Goal: Task Accomplishment & Management: Complete application form

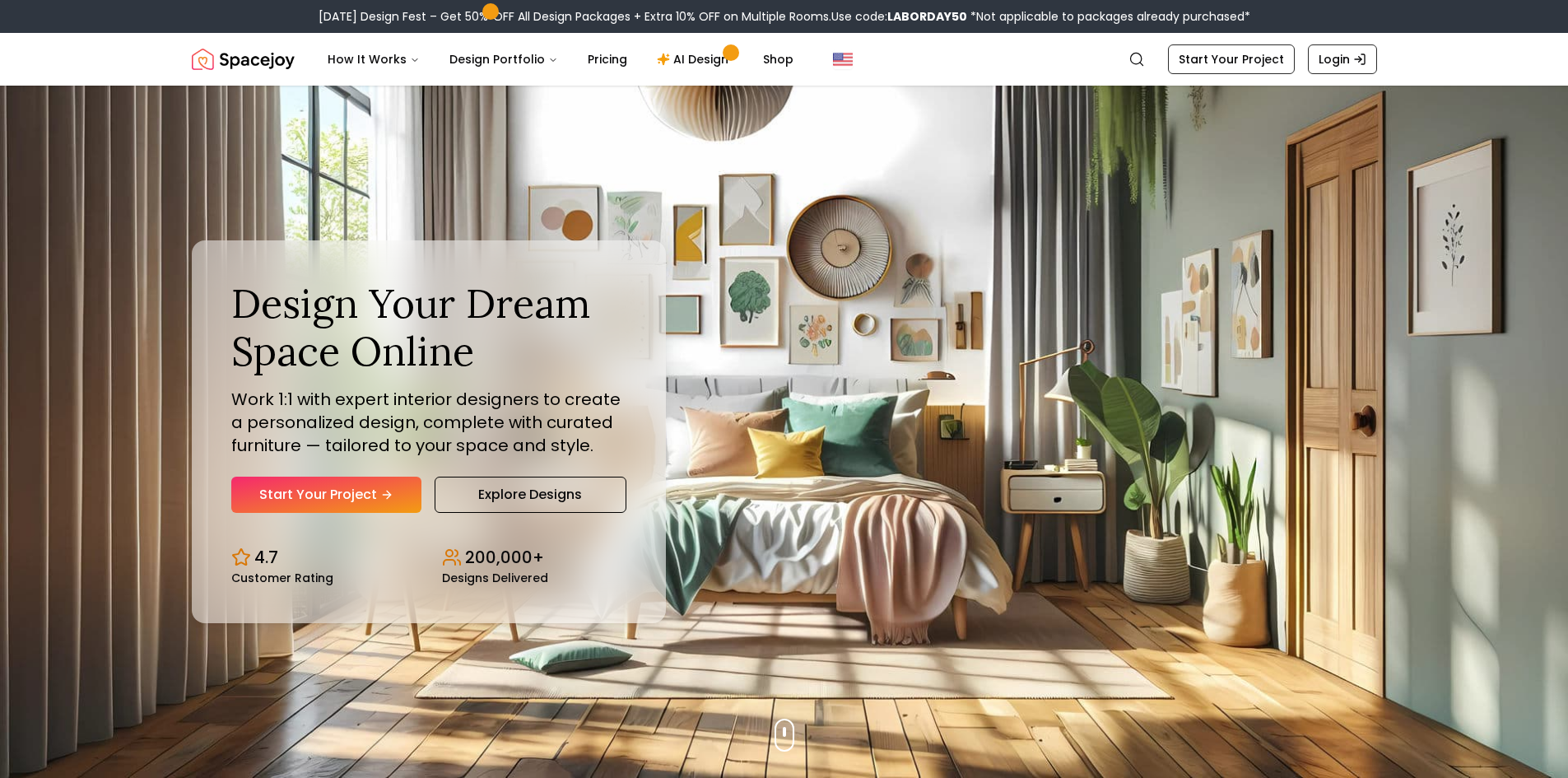
click at [385, 504] on link "Start Your Project" at bounding box center [326, 495] width 190 height 36
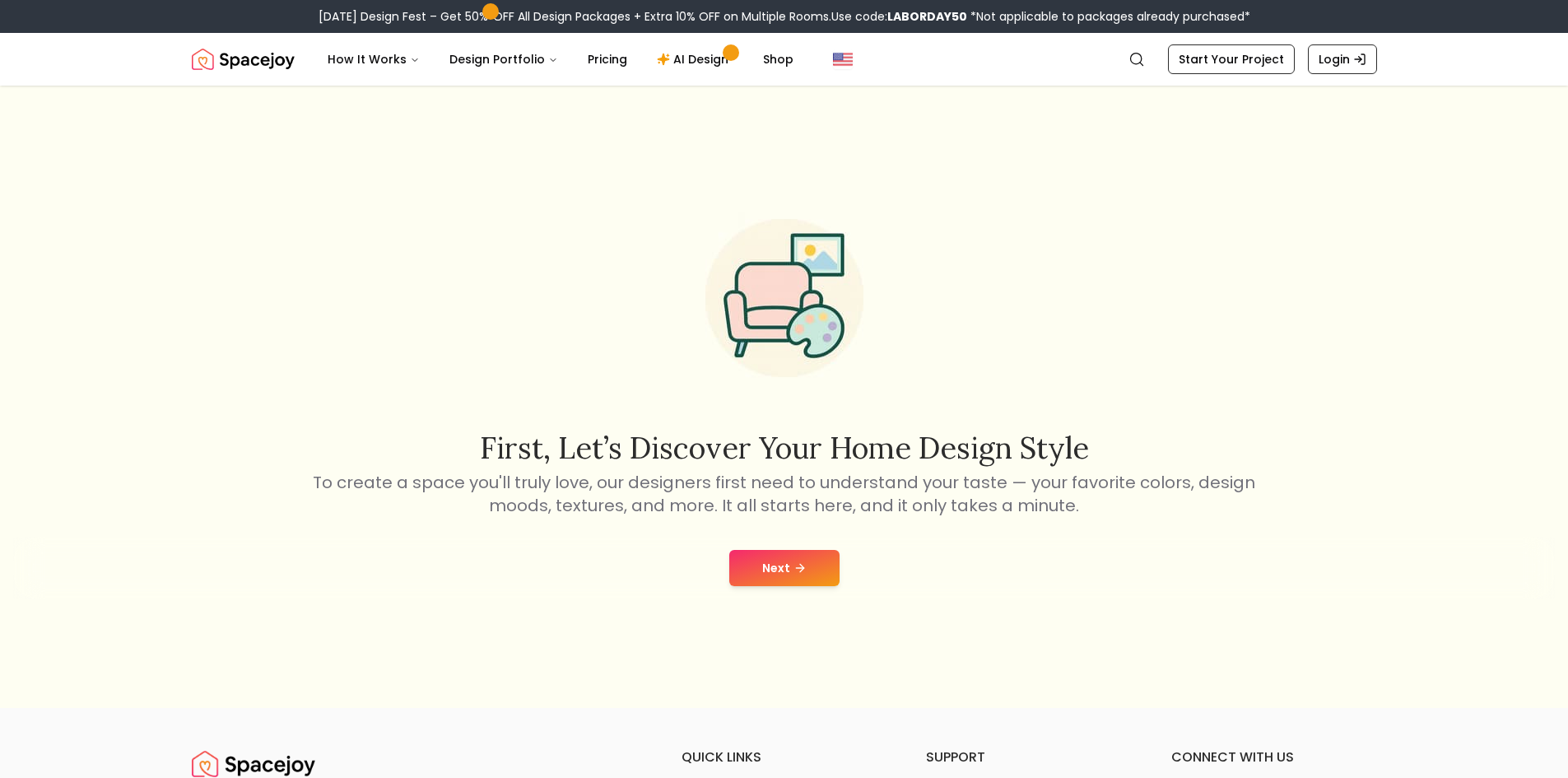
click at [810, 571] on button "Next" at bounding box center [785, 568] width 111 height 36
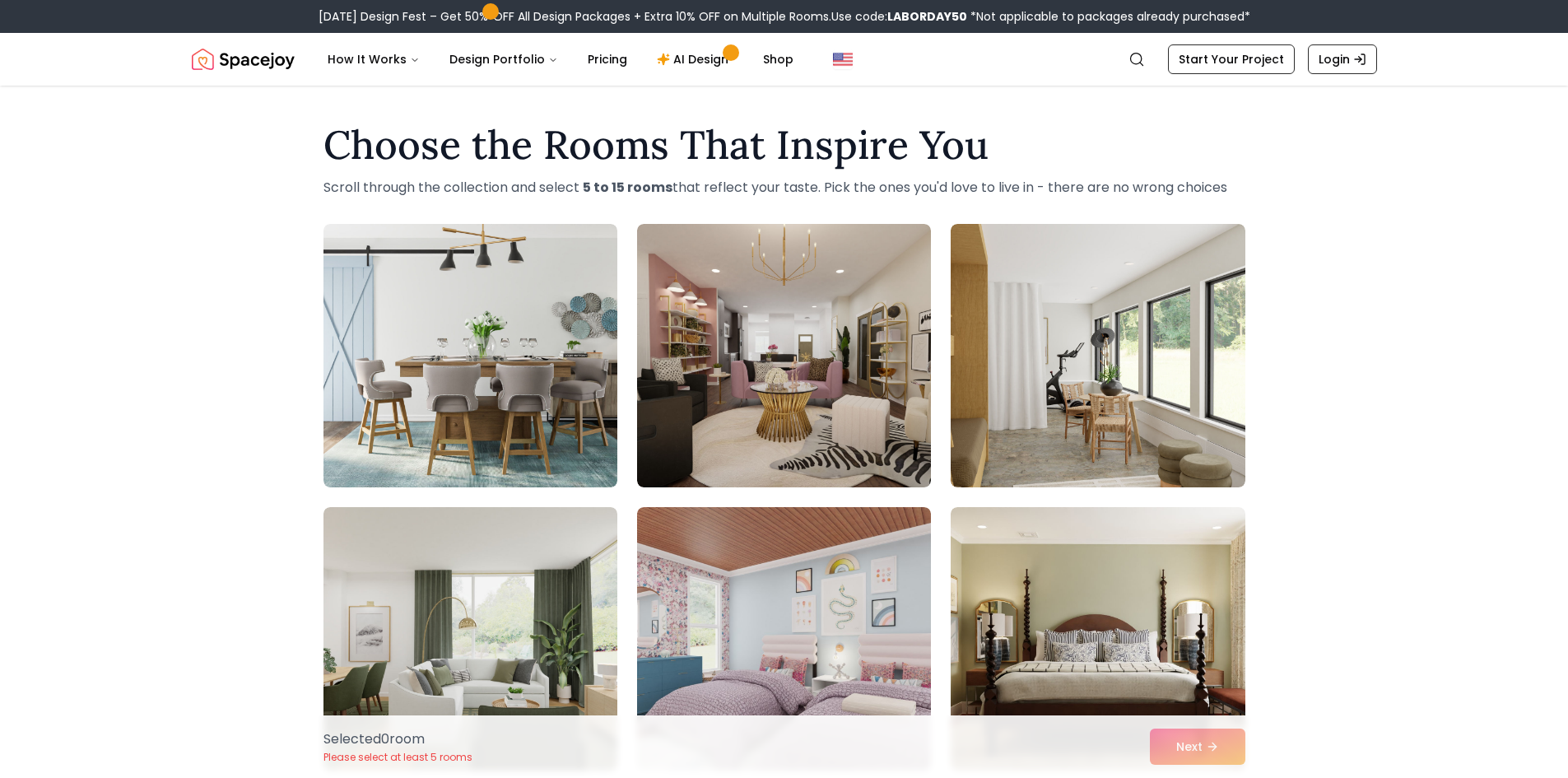
drag, startPoint x: 809, startPoint y: 569, endPoint x: 1580, endPoint y: 304, distance: 815.3
drag, startPoint x: 1580, startPoint y: 304, endPoint x: 1411, endPoint y: 217, distance: 190.1
click at [1411, 217] on div "Choose the Rooms That Inspire You Scroll through the collection and select 5 to…" at bounding box center [784, 731] width 1568 height 1238
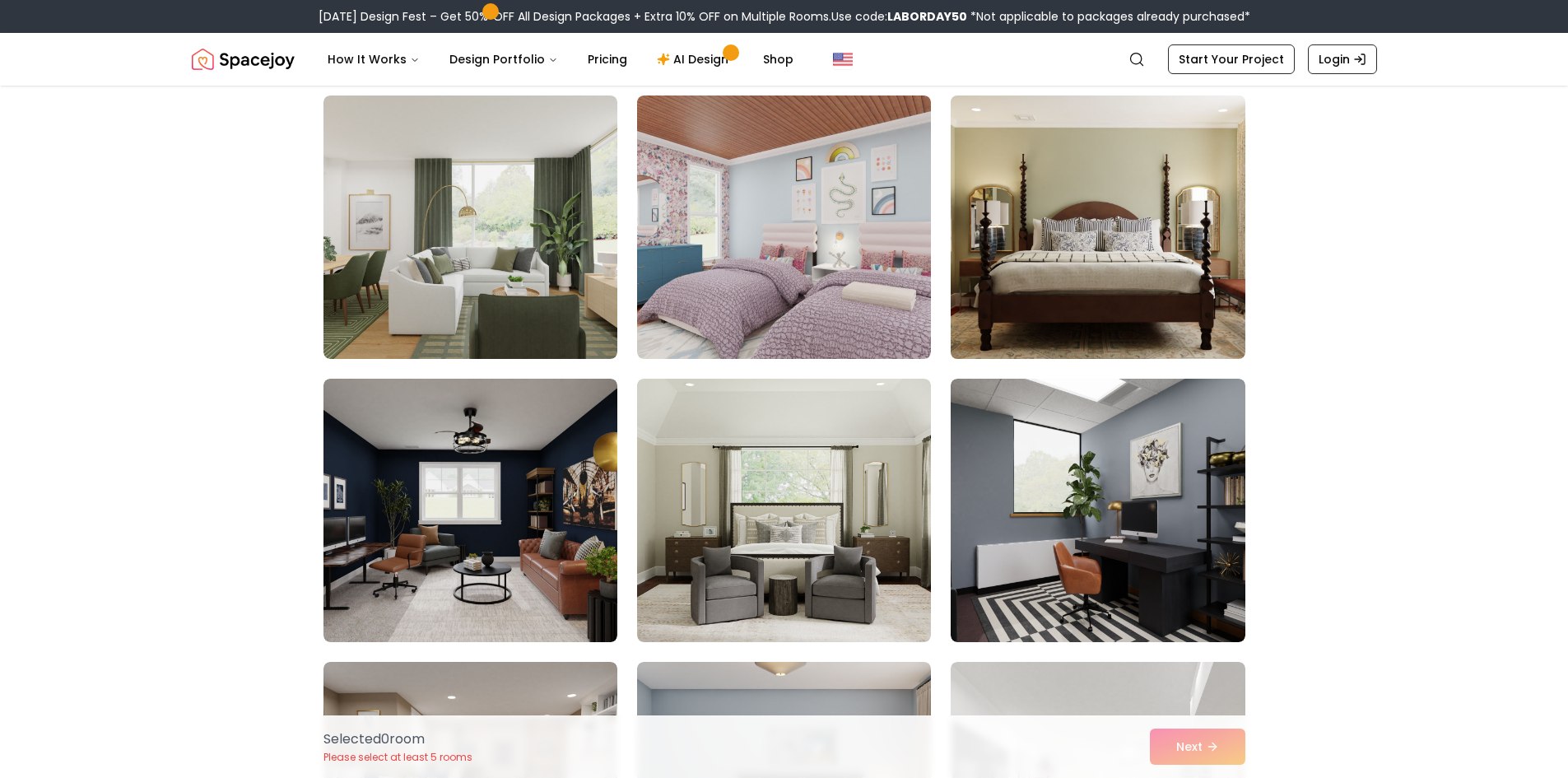
click at [1112, 223] on img at bounding box center [1098, 227] width 309 height 276
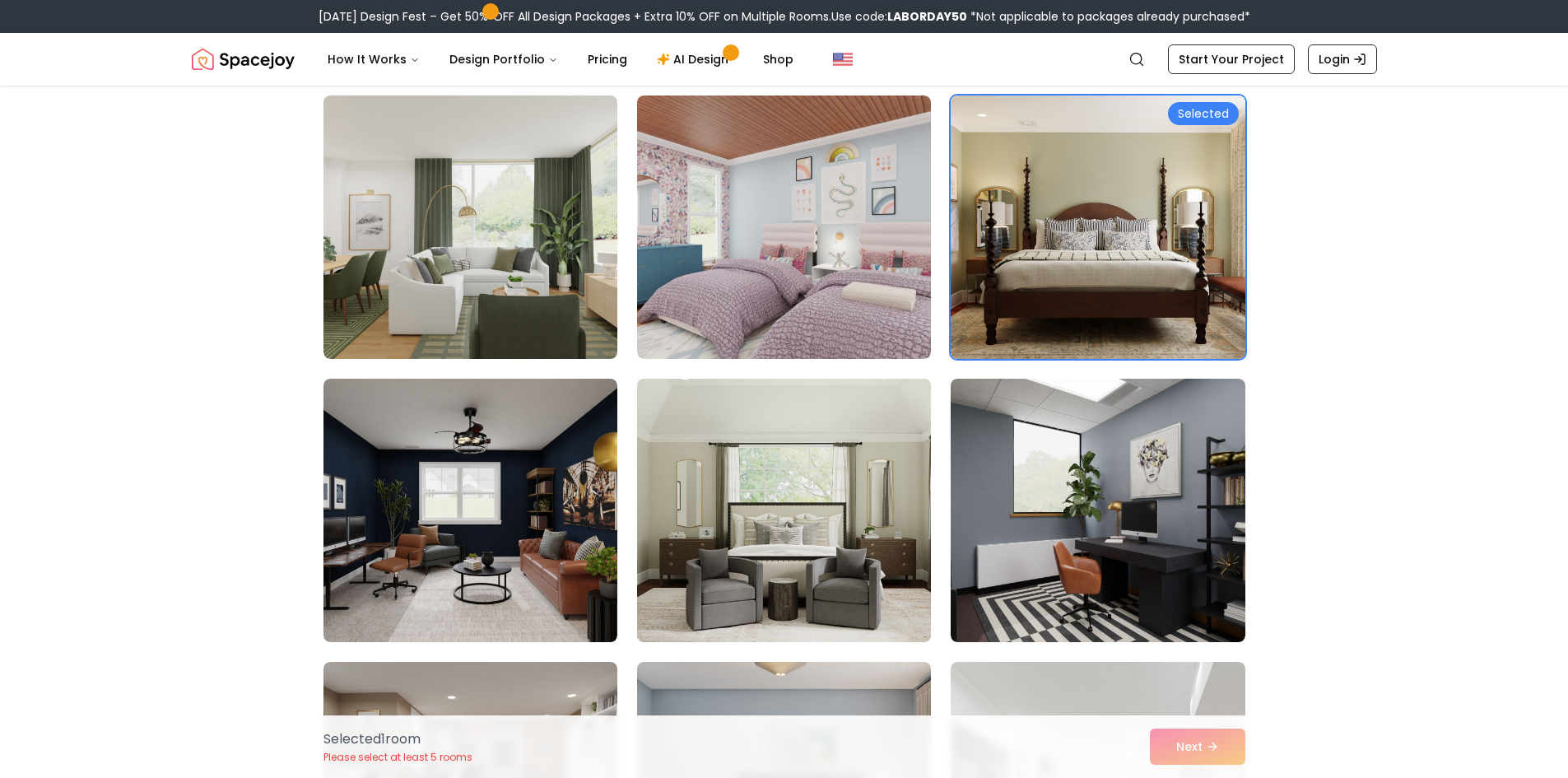
click at [840, 487] on img at bounding box center [784, 510] width 309 height 276
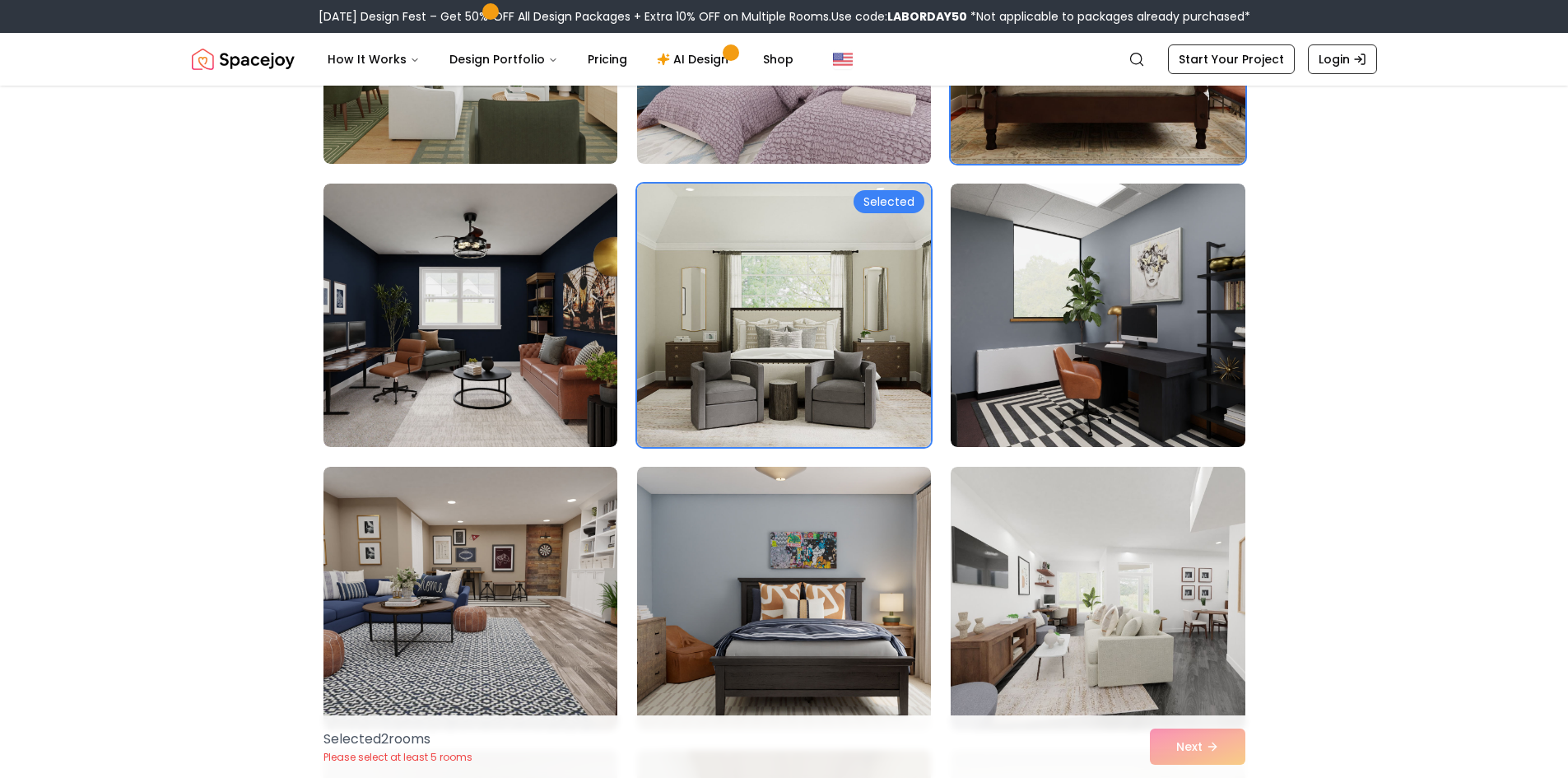
scroll to position [658, 0]
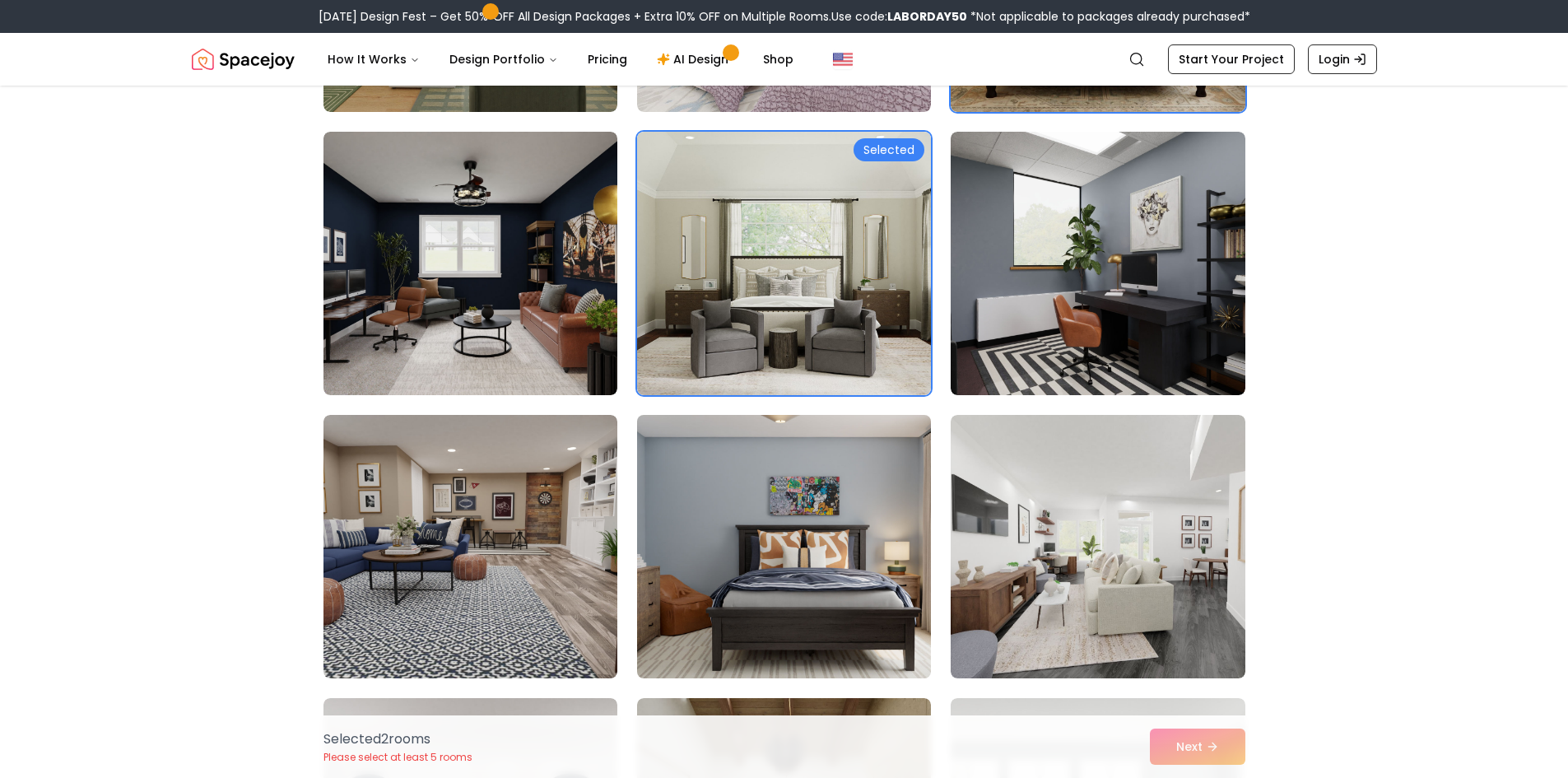
click at [780, 546] on img at bounding box center [784, 546] width 309 height 276
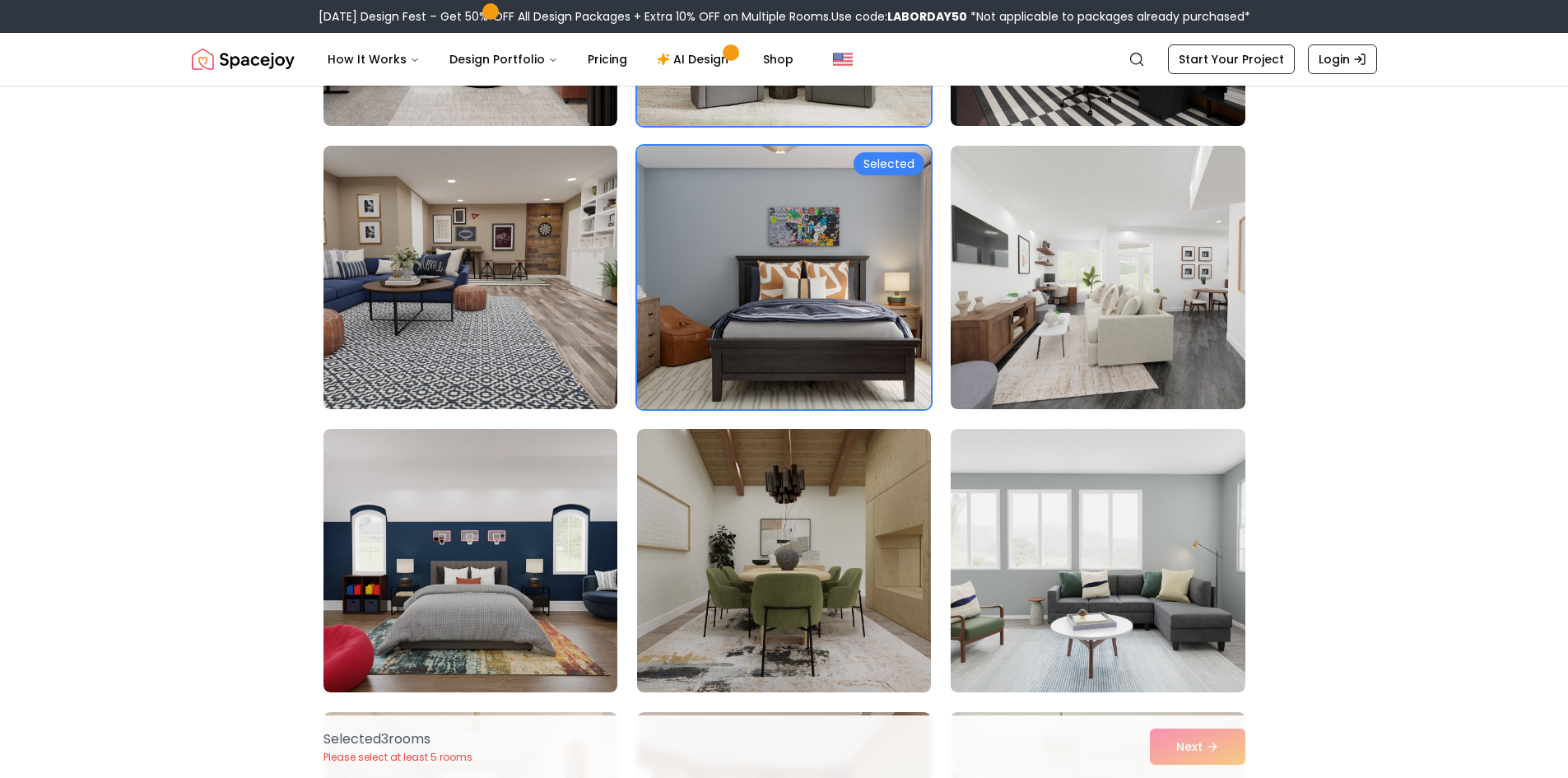
scroll to position [1153, 0]
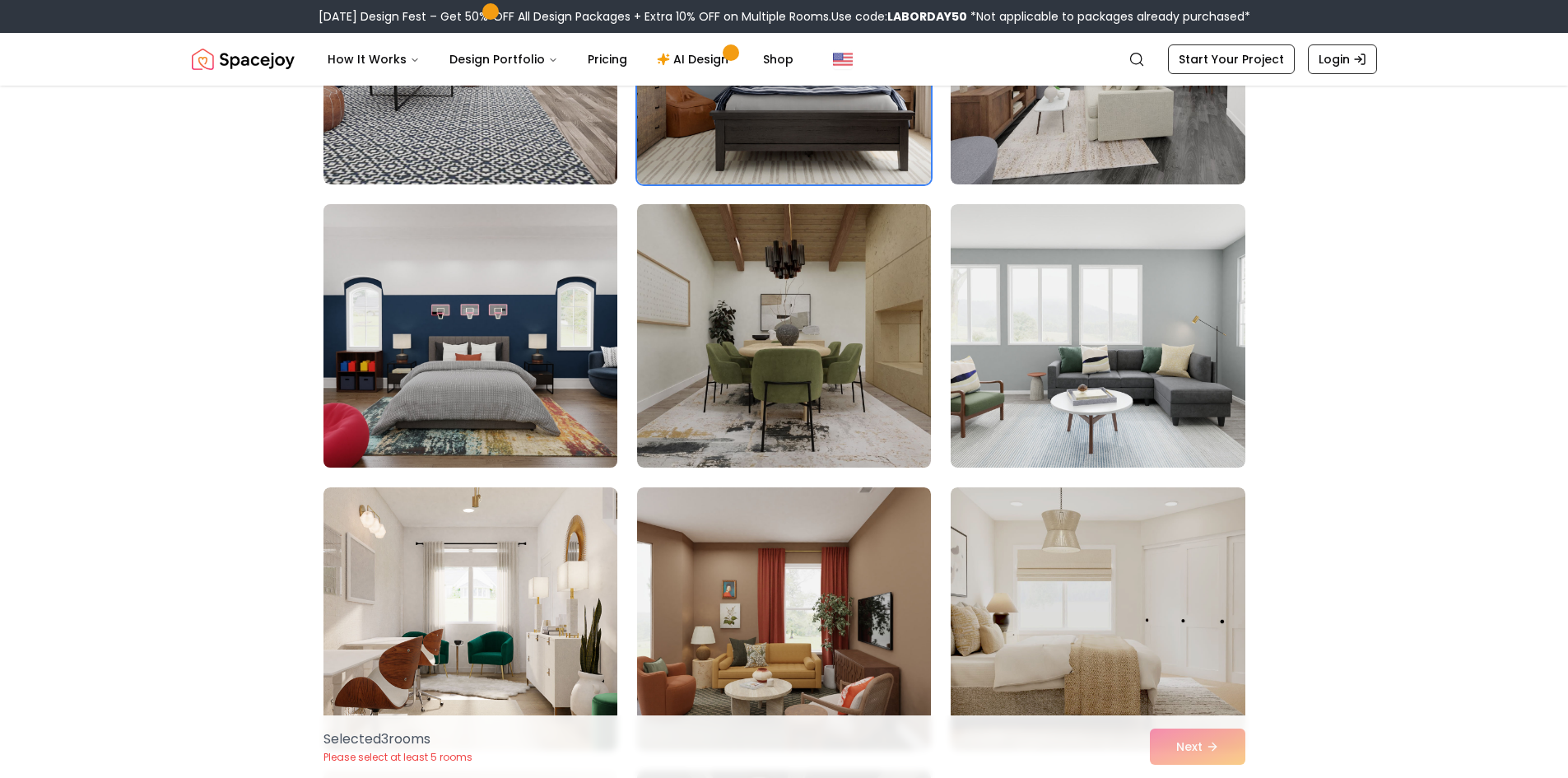
click at [441, 323] on img at bounding box center [470, 335] width 309 height 276
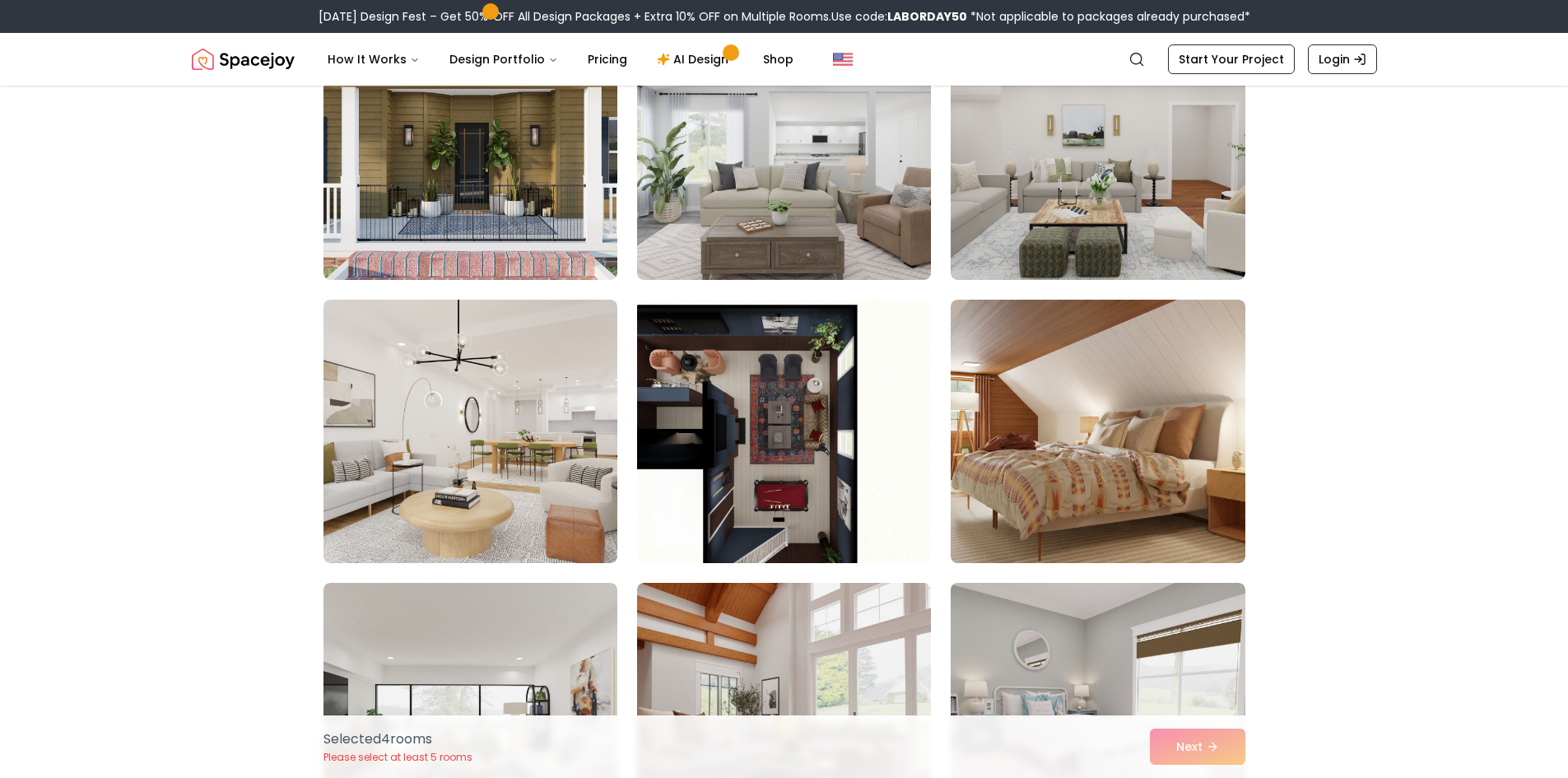
scroll to position [3045, 0]
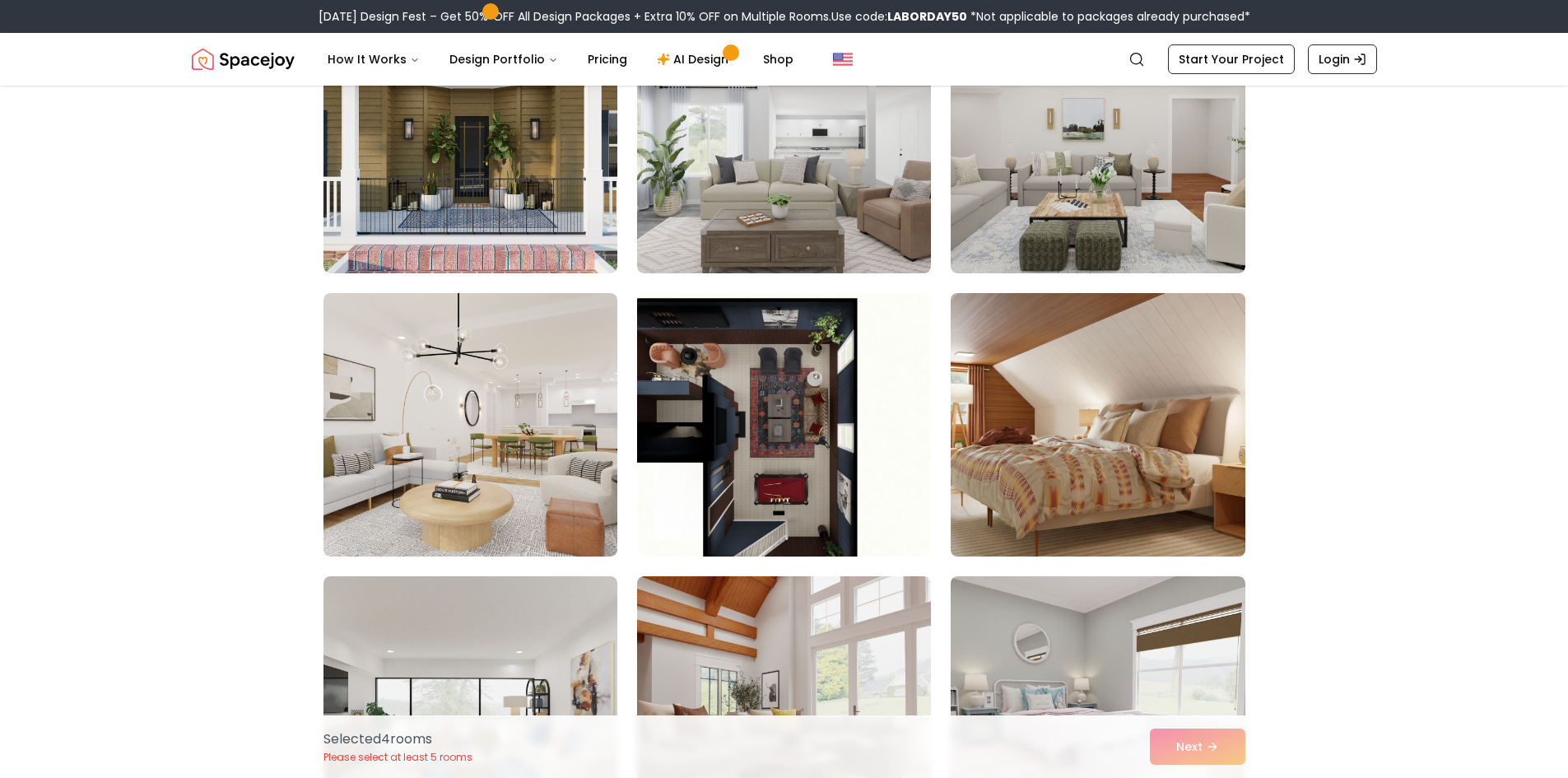
click at [1112, 332] on img at bounding box center [1098, 424] width 309 height 276
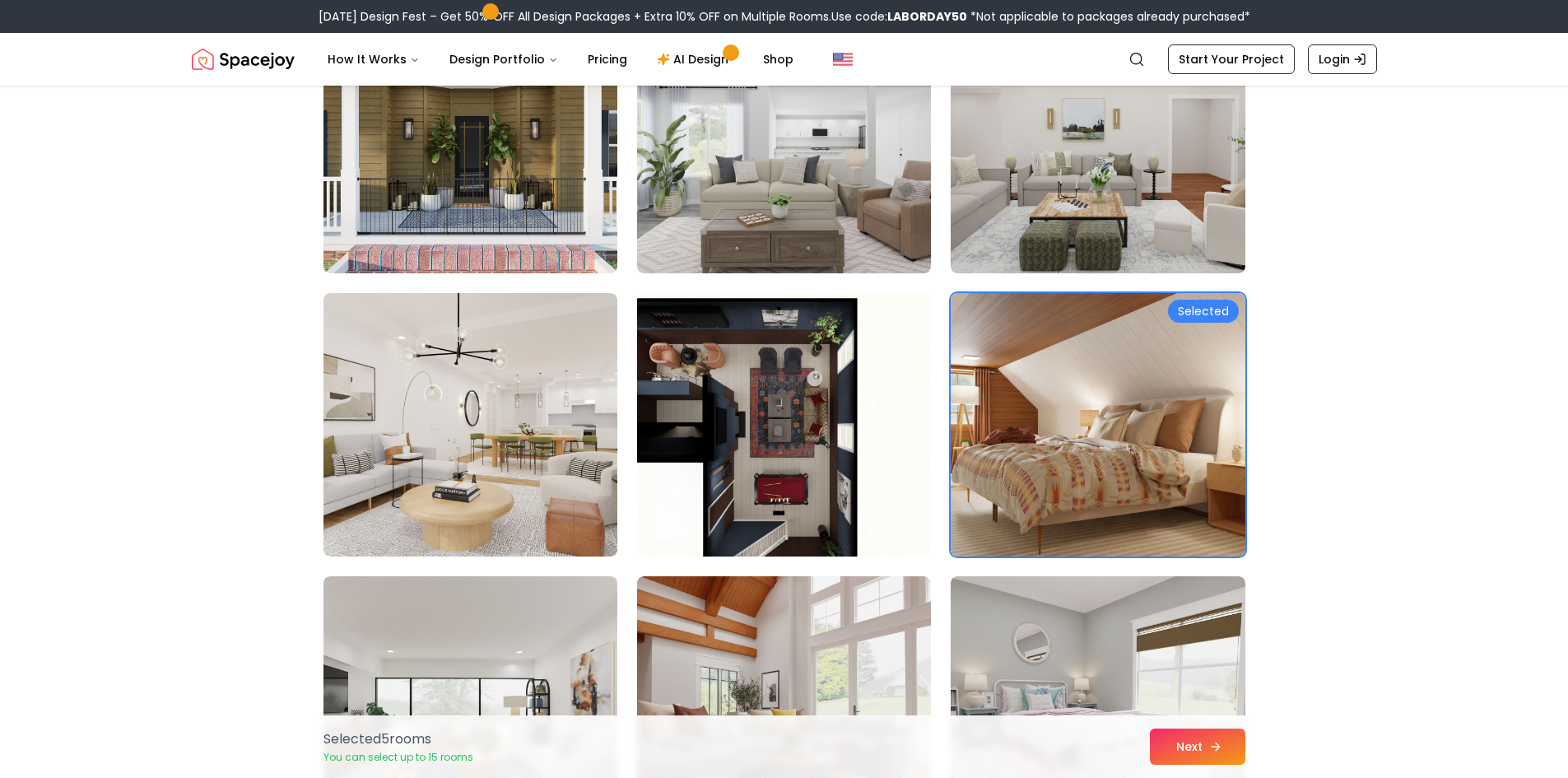
click at [1169, 762] on button "Next" at bounding box center [1198, 747] width 96 height 36
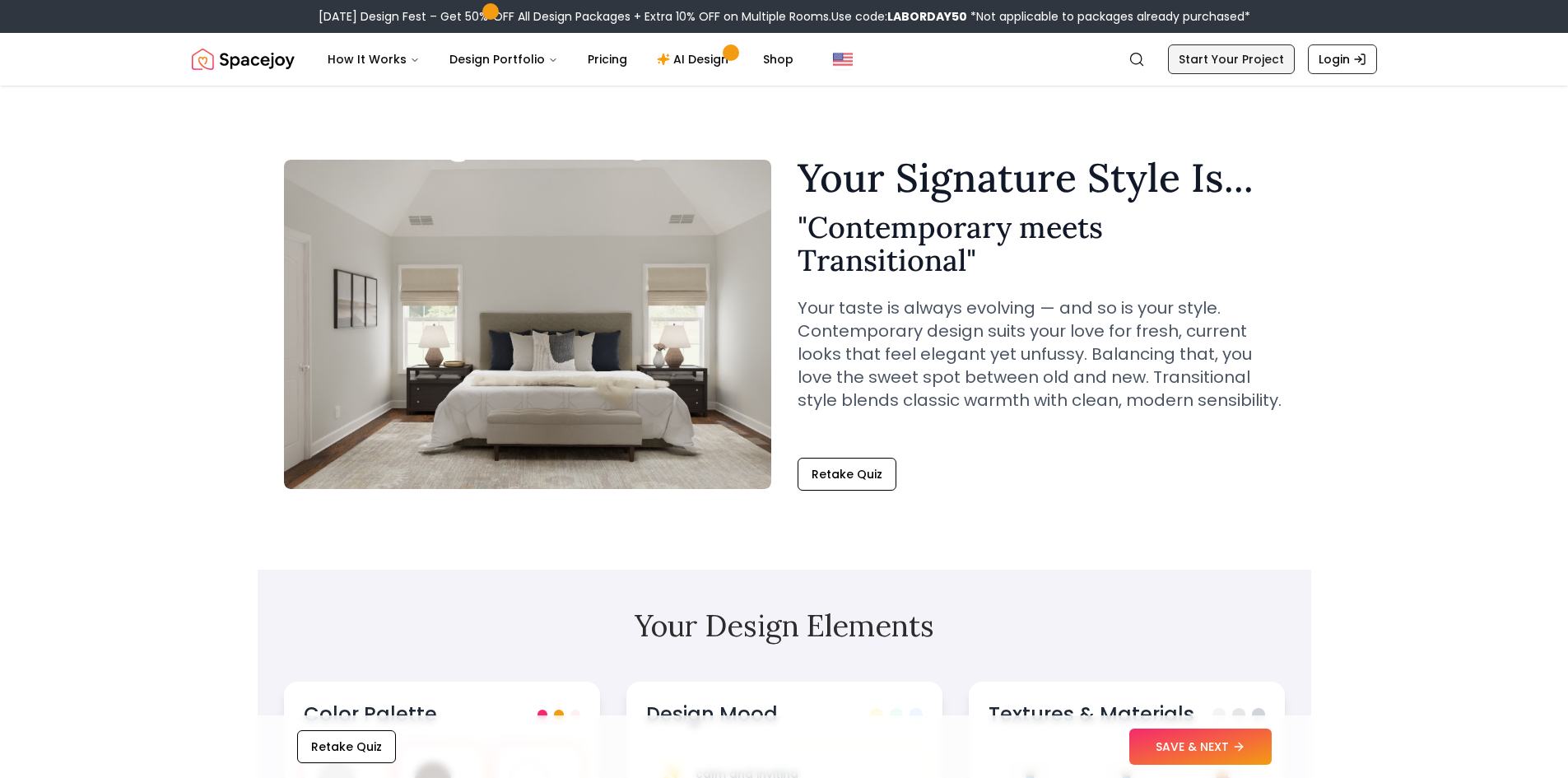
click at [1212, 64] on link "Start Your Project" at bounding box center [1232, 59] width 127 height 30
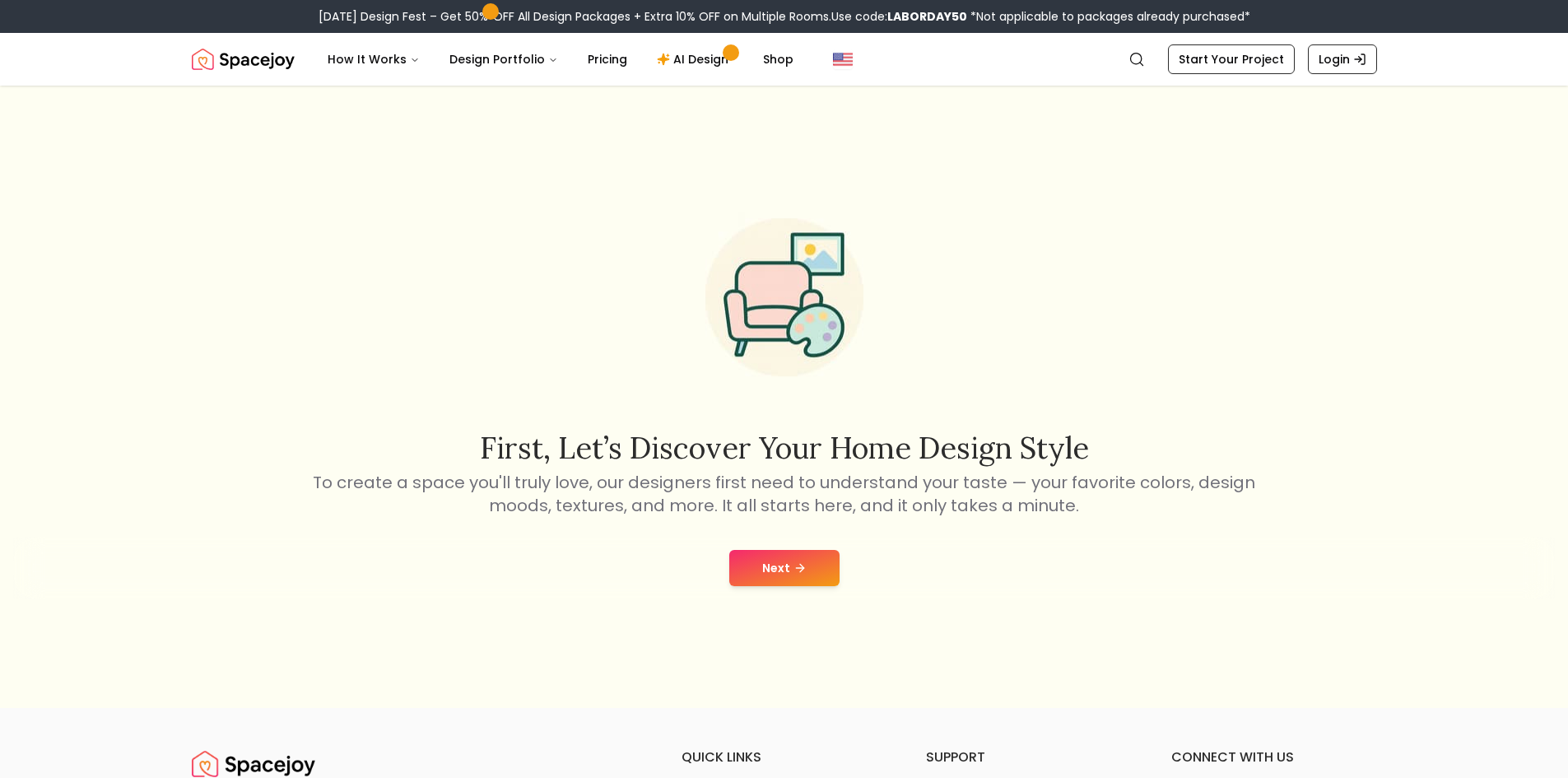
click at [798, 558] on button "Next" at bounding box center [785, 568] width 111 height 36
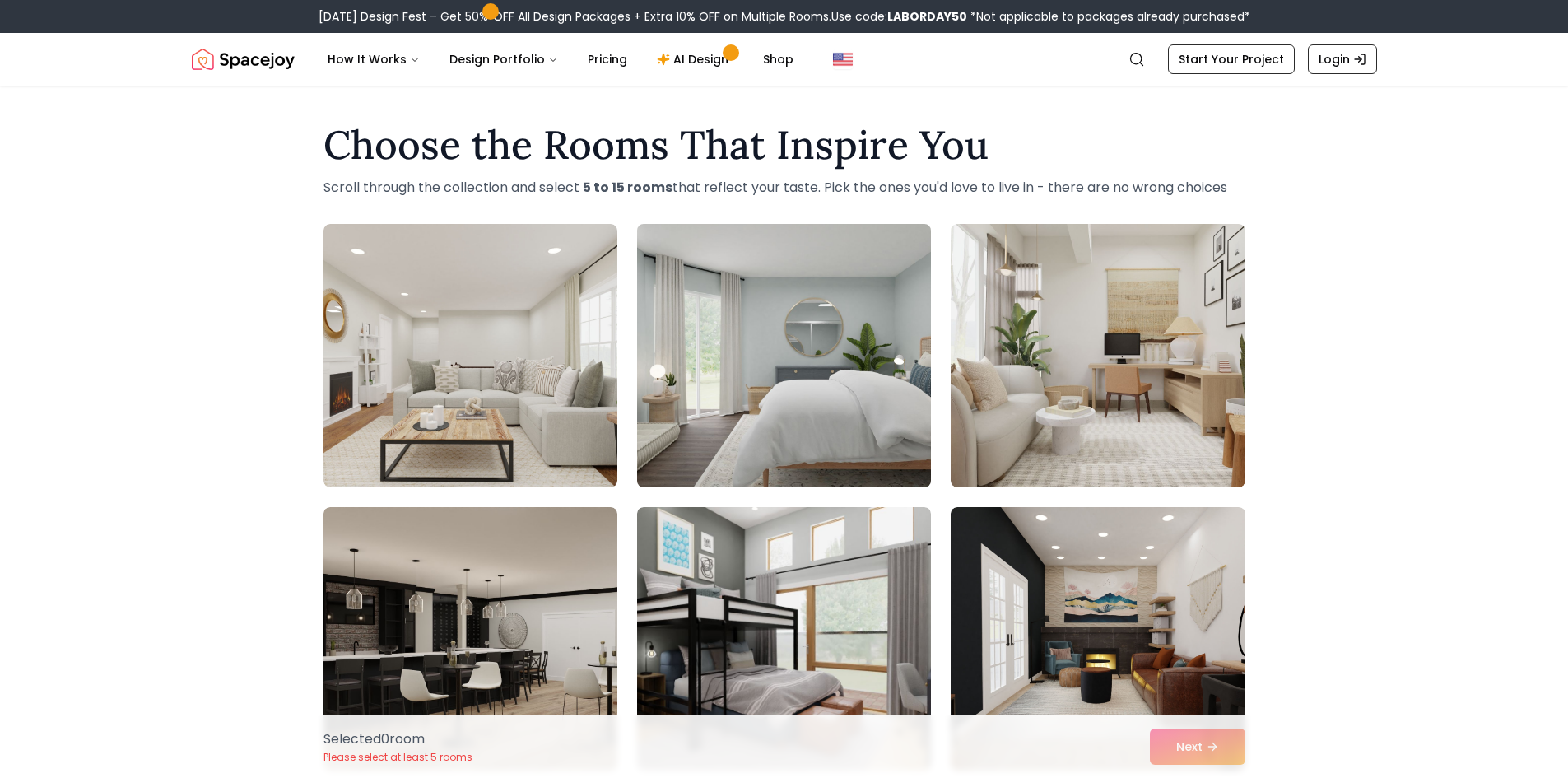
click at [753, 400] on img at bounding box center [784, 355] width 309 height 276
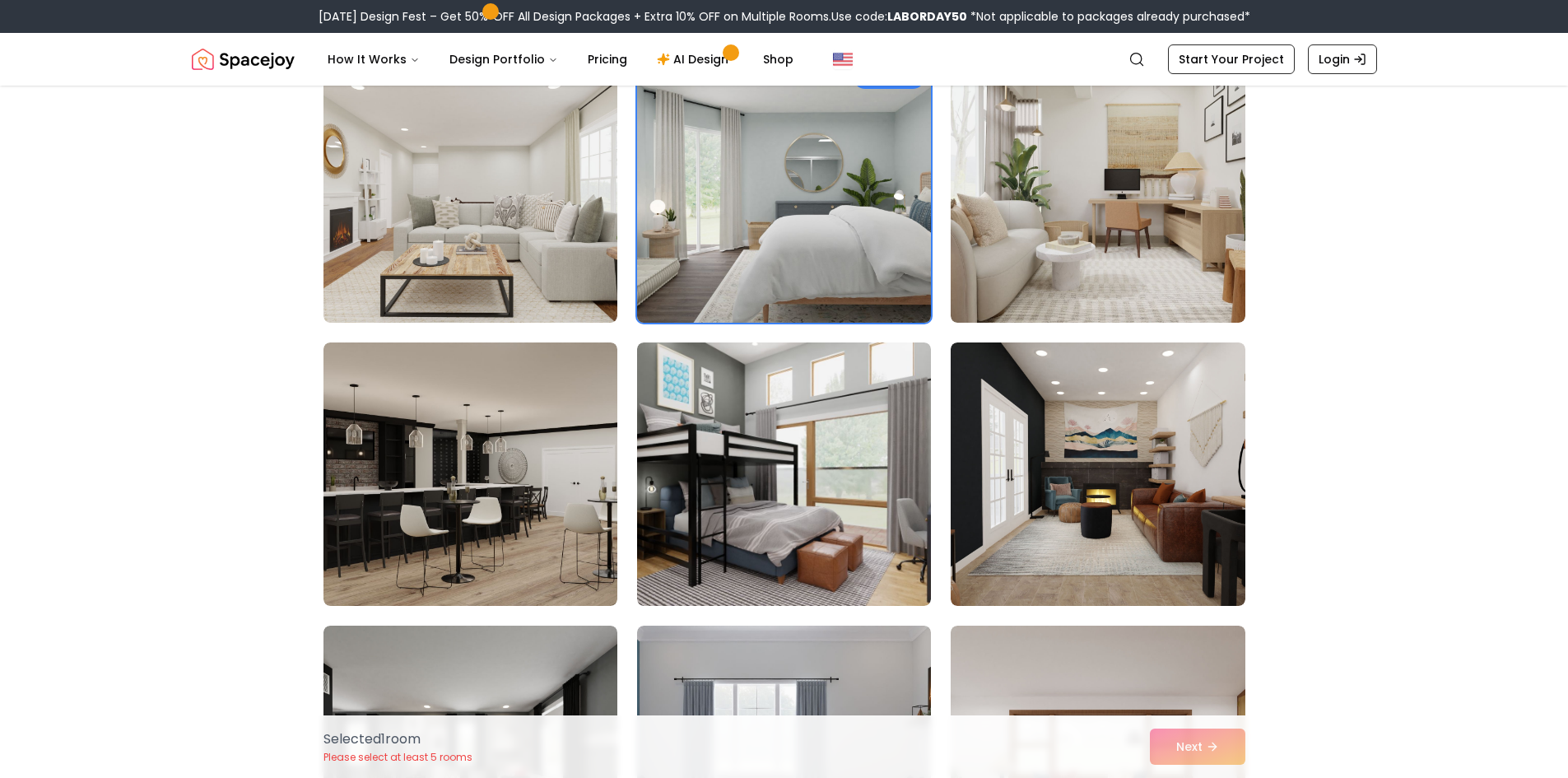
click at [753, 399] on img at bounding box center [784, 474] width 294 height 263
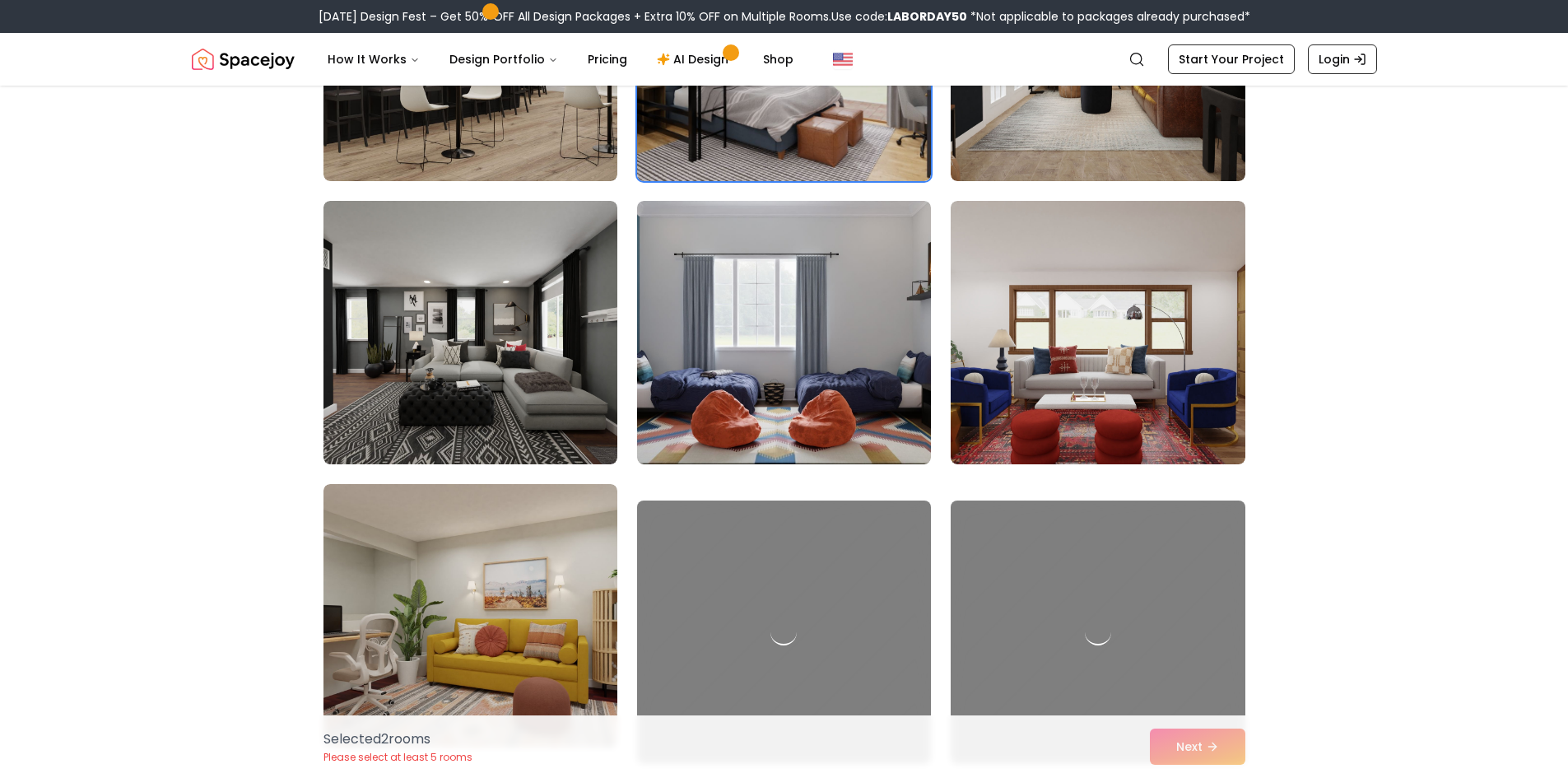
scroll to position [658, 0]
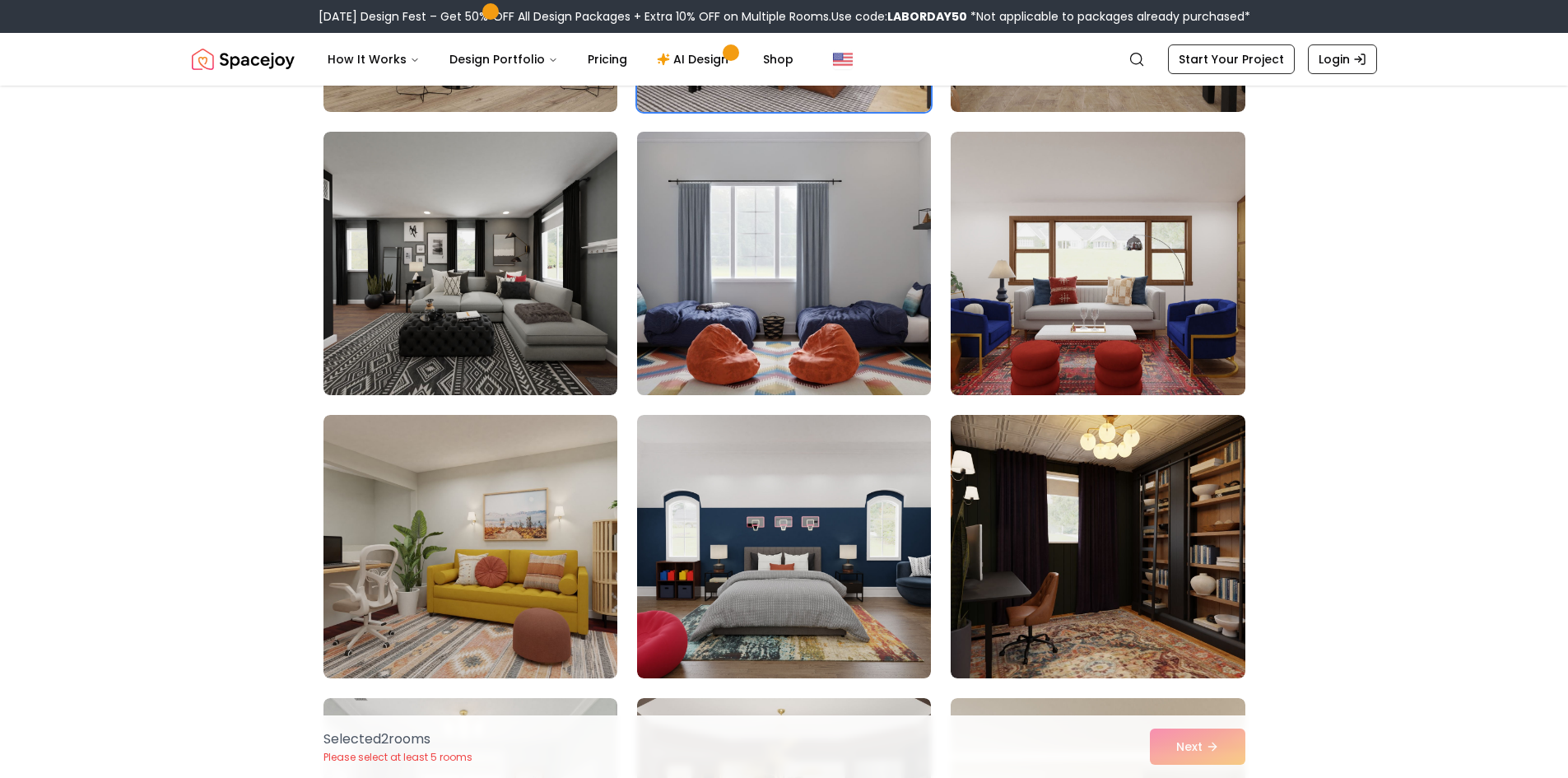
click at [815, 238] on img at bounding box center [784, 263] width 309 height 276
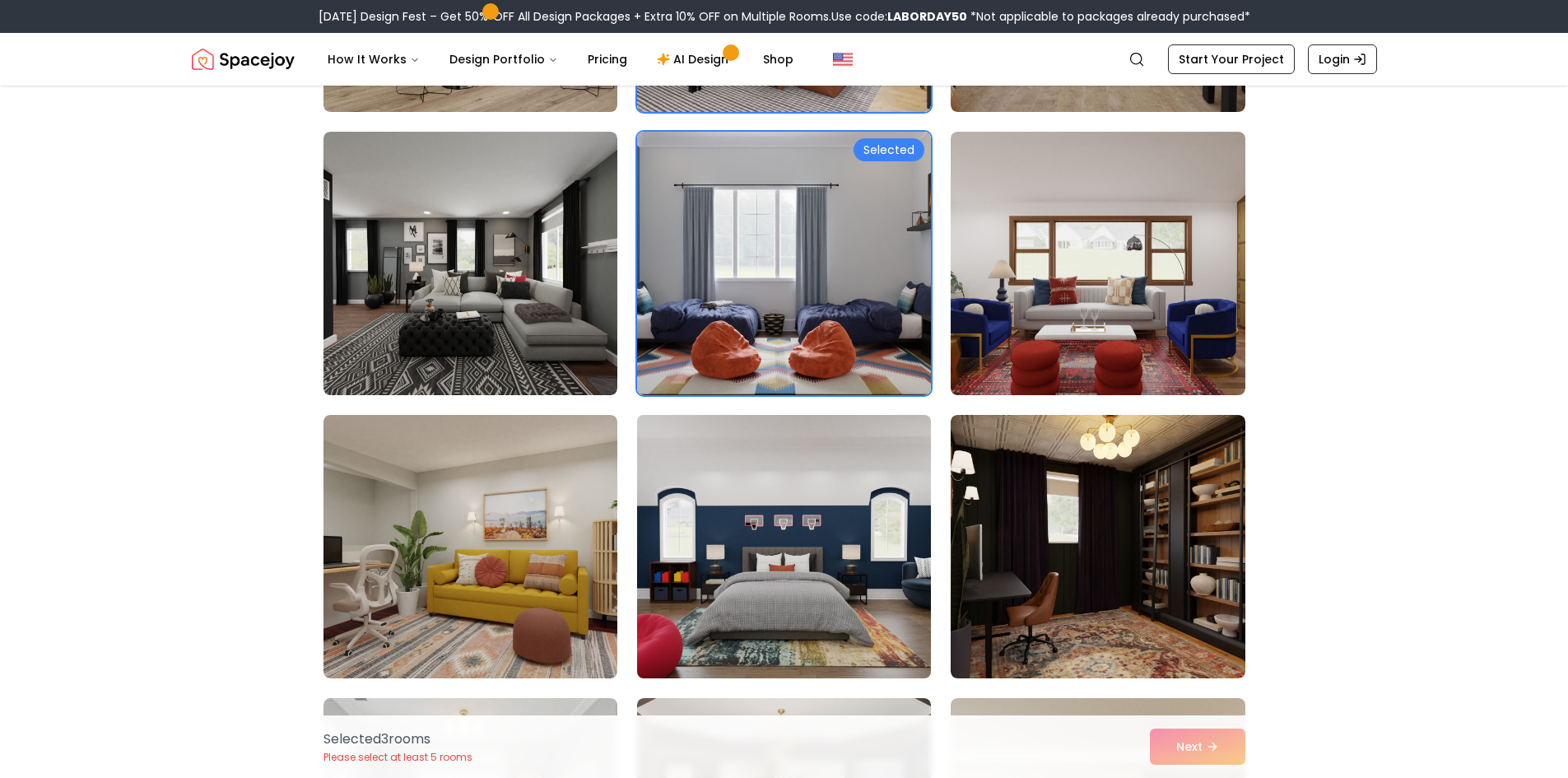
click at [824, 549] on img at bounding box center [784, 546] width 309 height 276
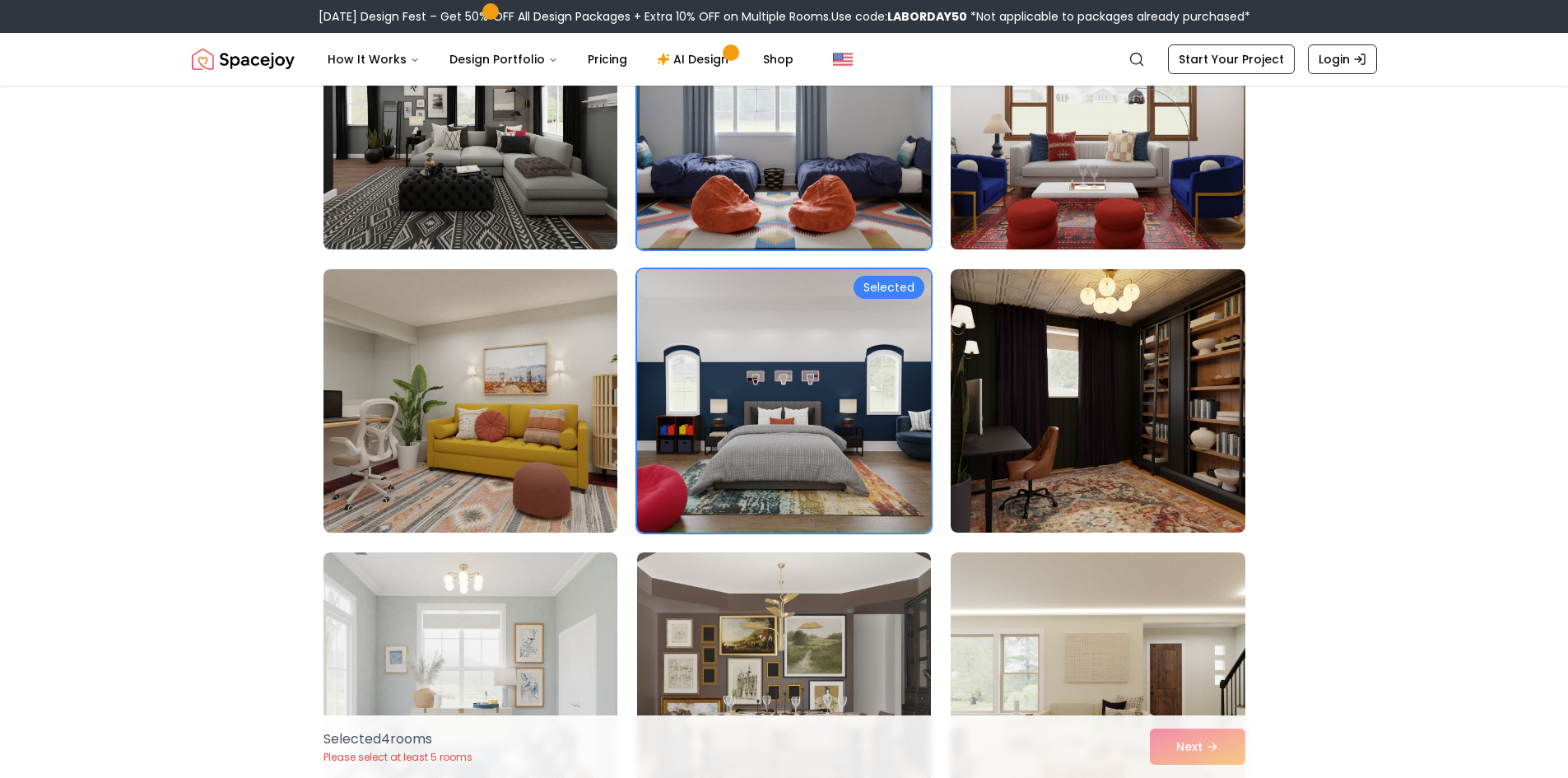
scroll to position [988, 0]
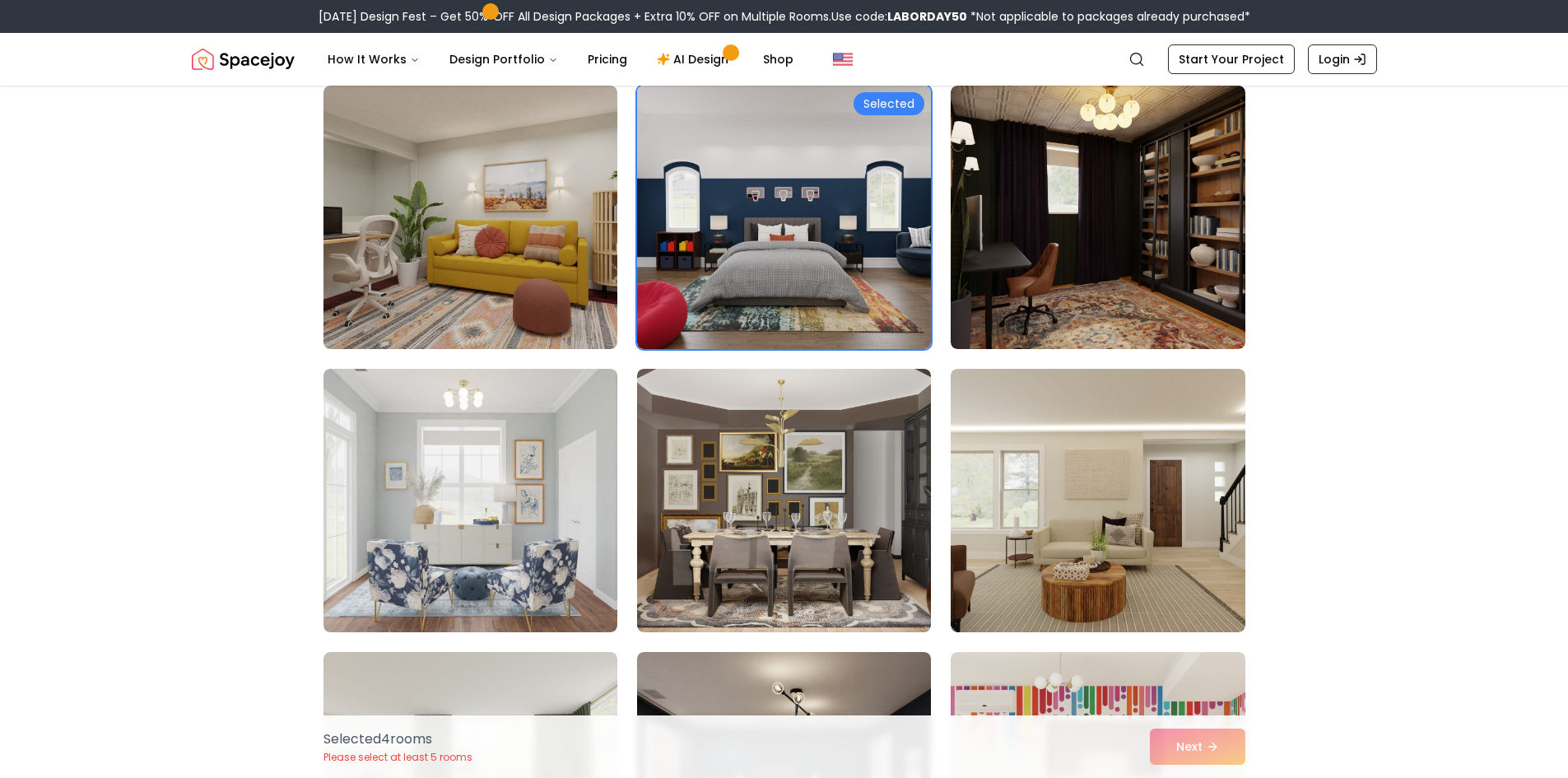
click at [1093, 315] on img at bounding box center [1098, 217] width 294 height 263
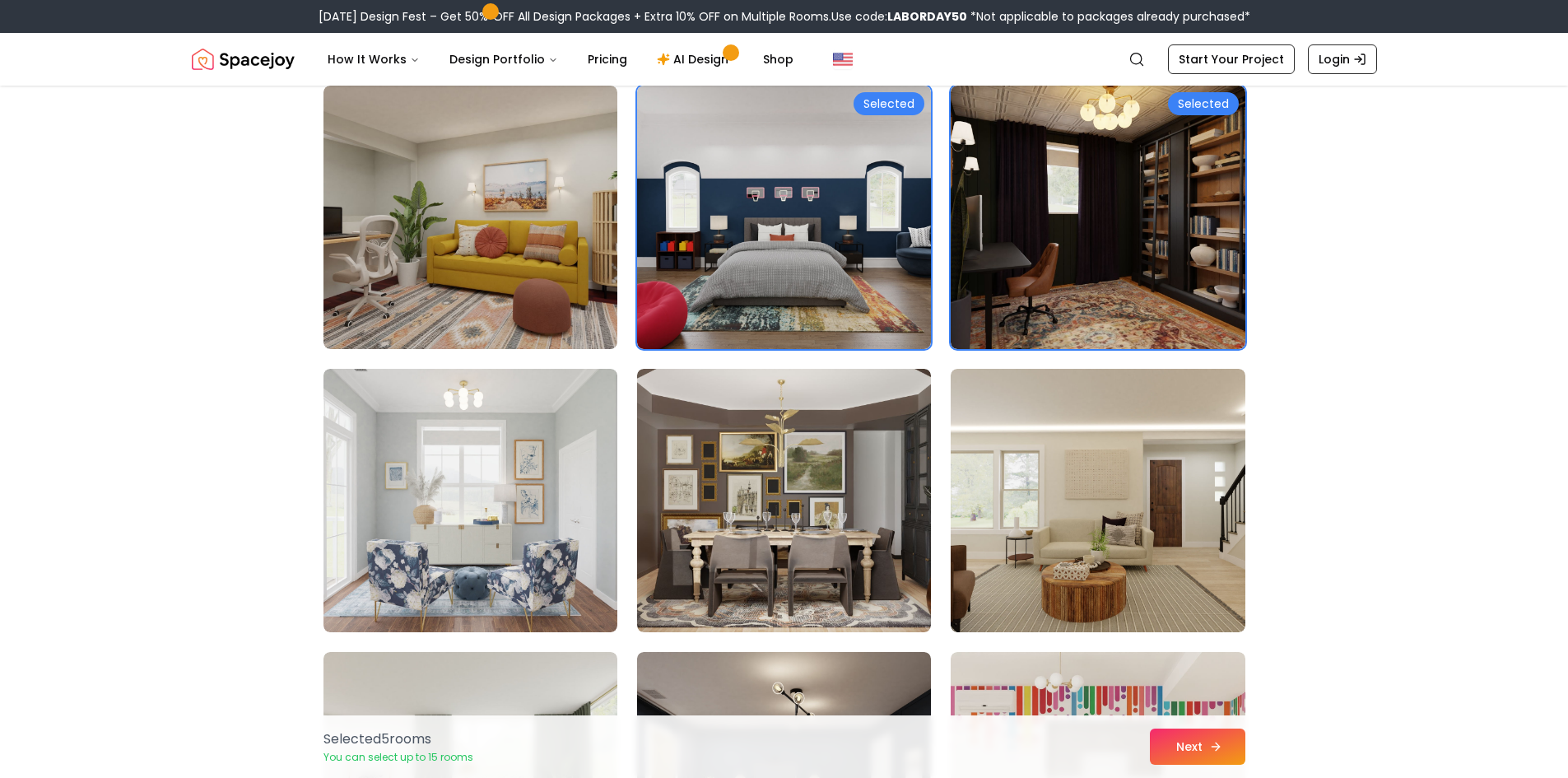
click at [1165, 757] on button "Next" at bounding box center [1198, 747] width 96 height 36
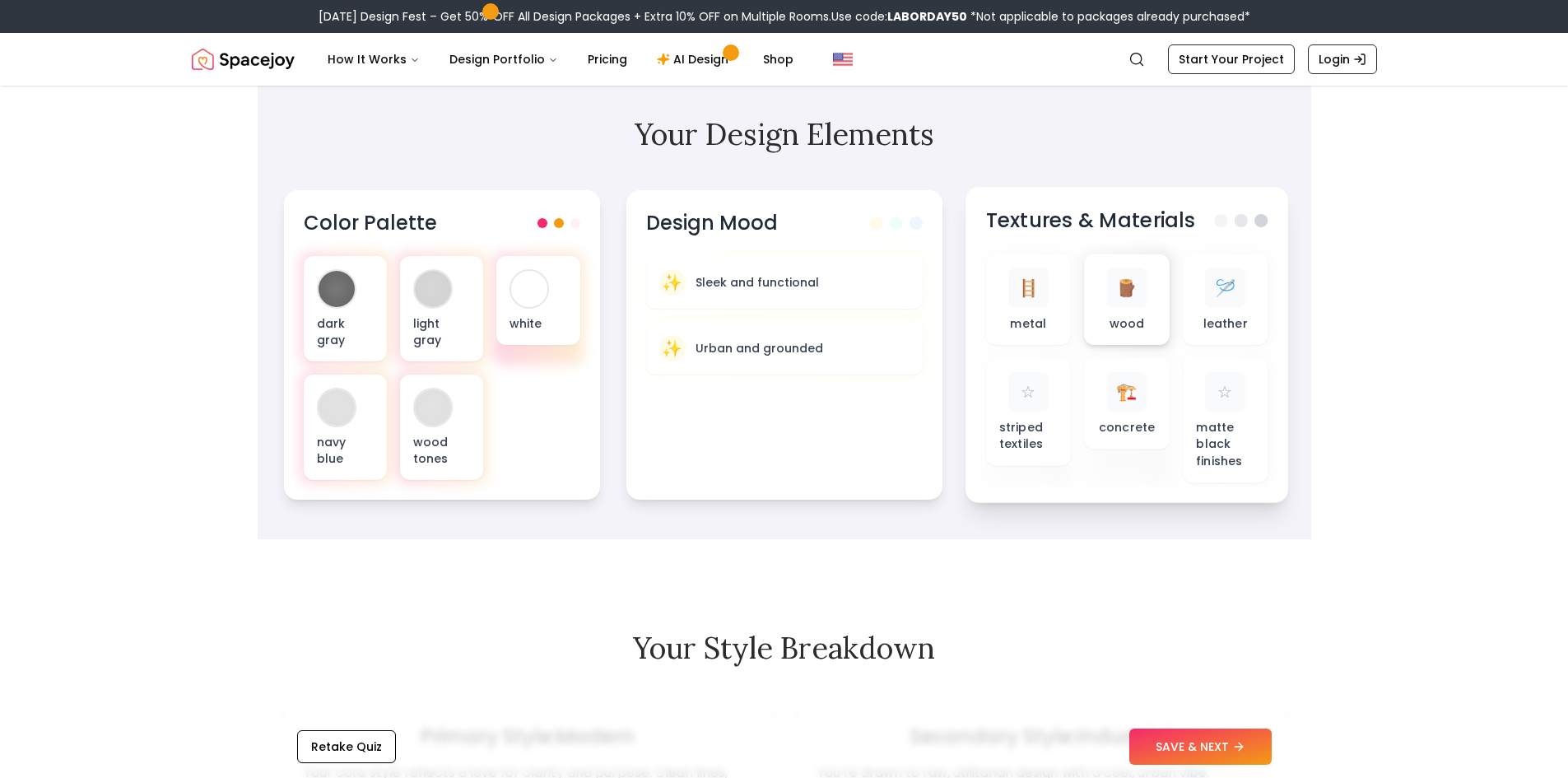
scroll to position [494, 0]
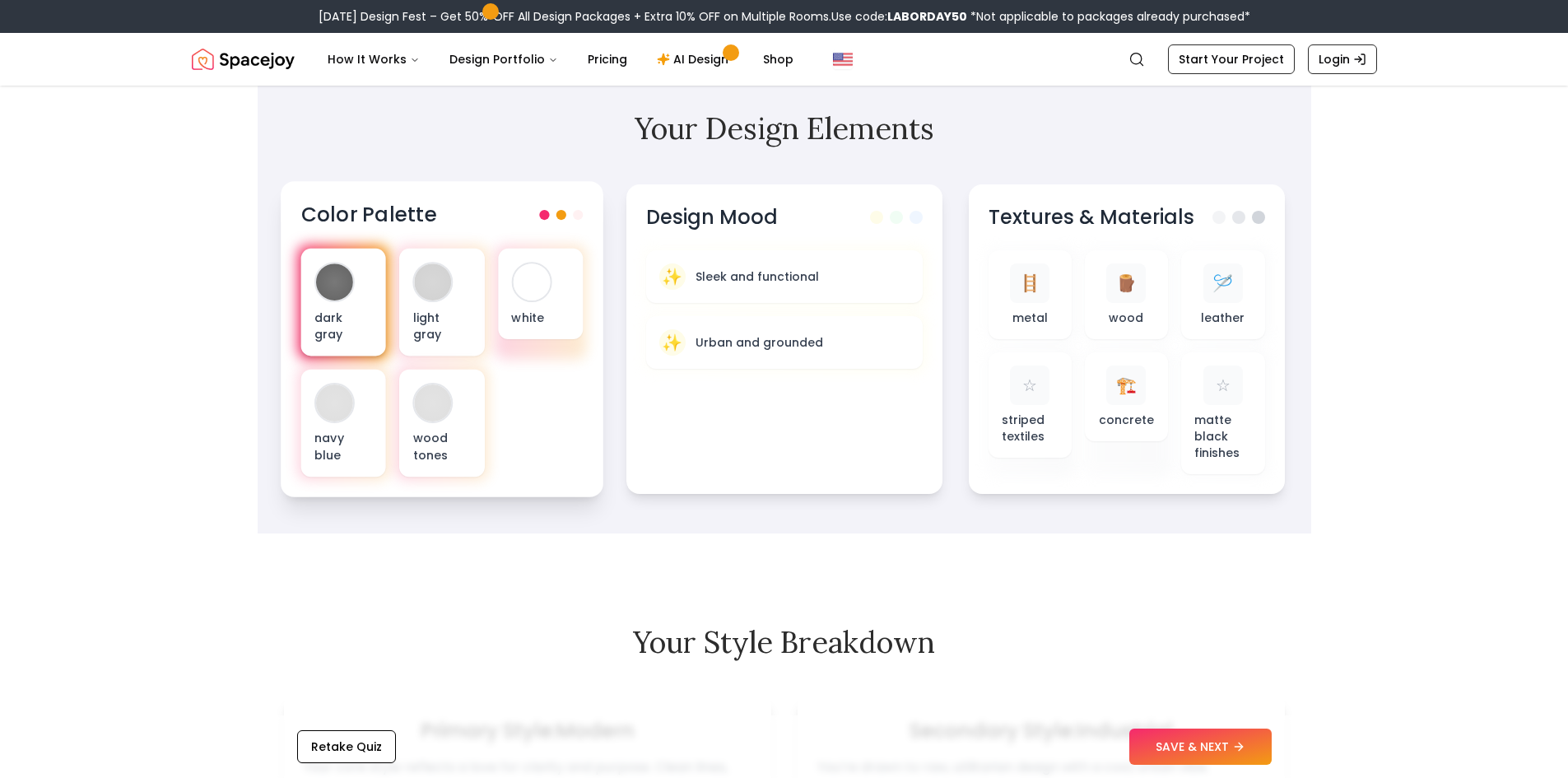
click at [354, 305] on div "dark gray" at bounding box center [342, 302] width 85 height 108
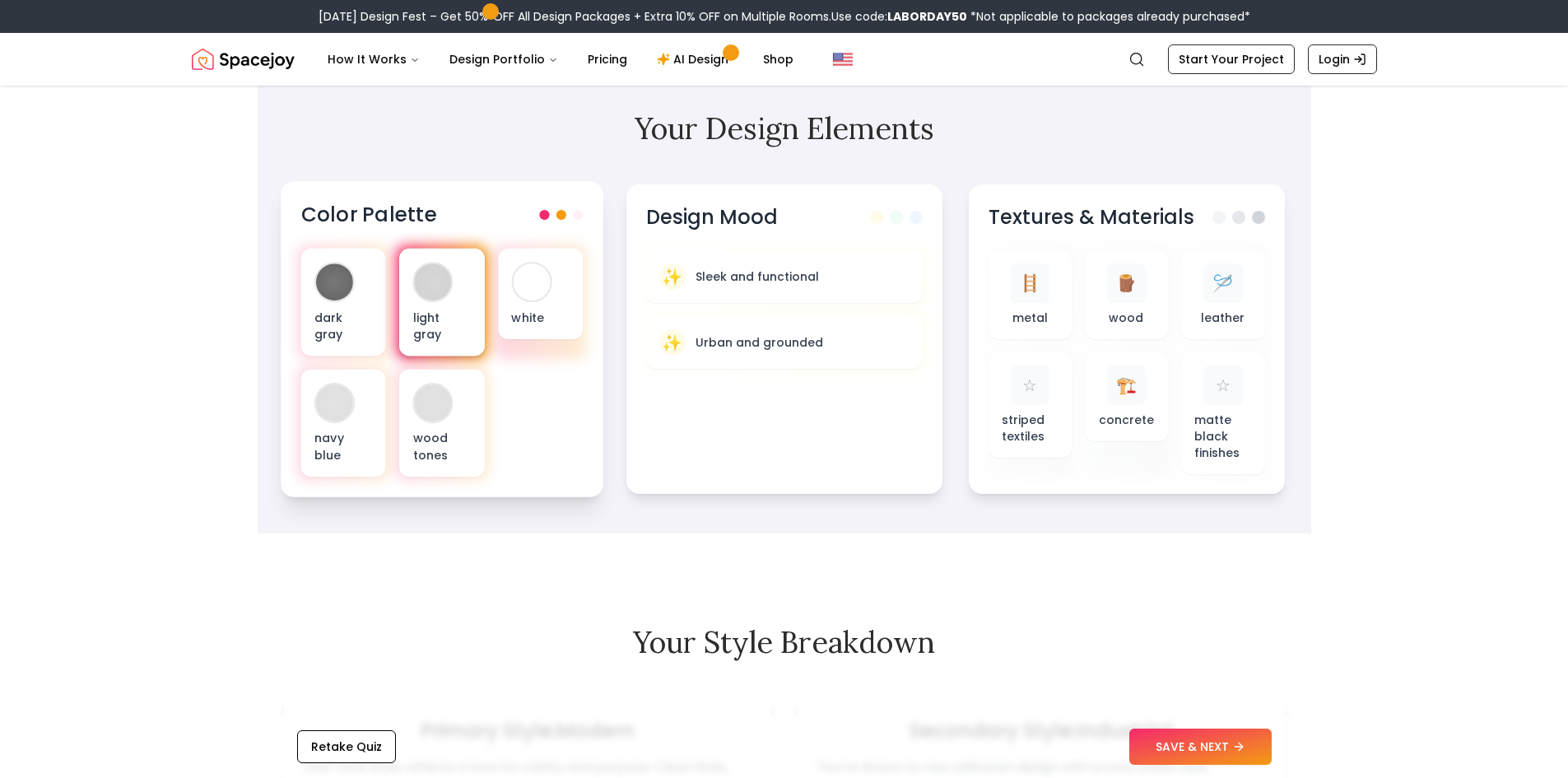
click at [452, 274] on div "light gray" at bounding box center [442, 302] width 85 height 108
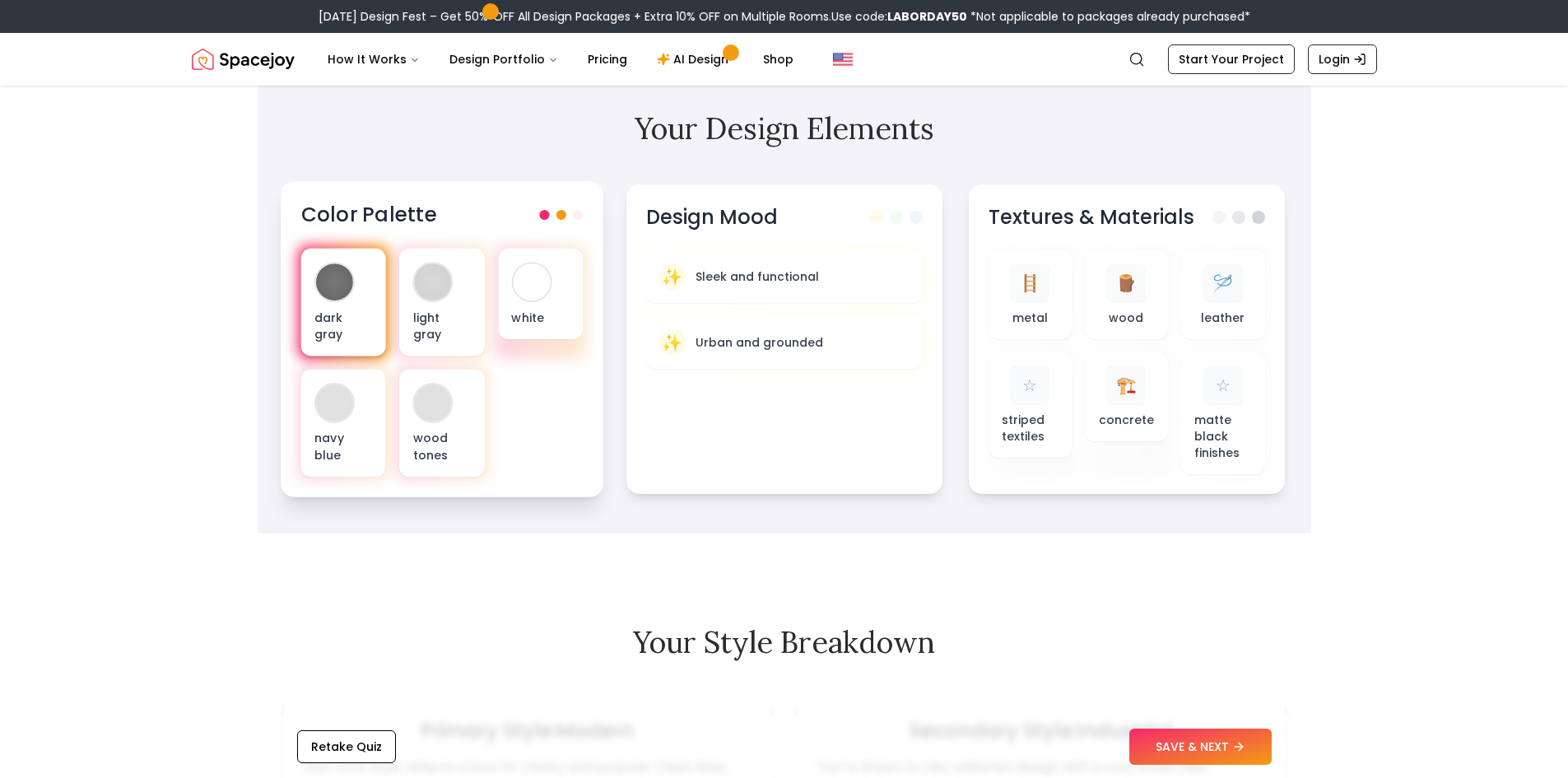
click at [320, 336] on div "dark gray" at bounding box center [342, 302] width 85 height 108
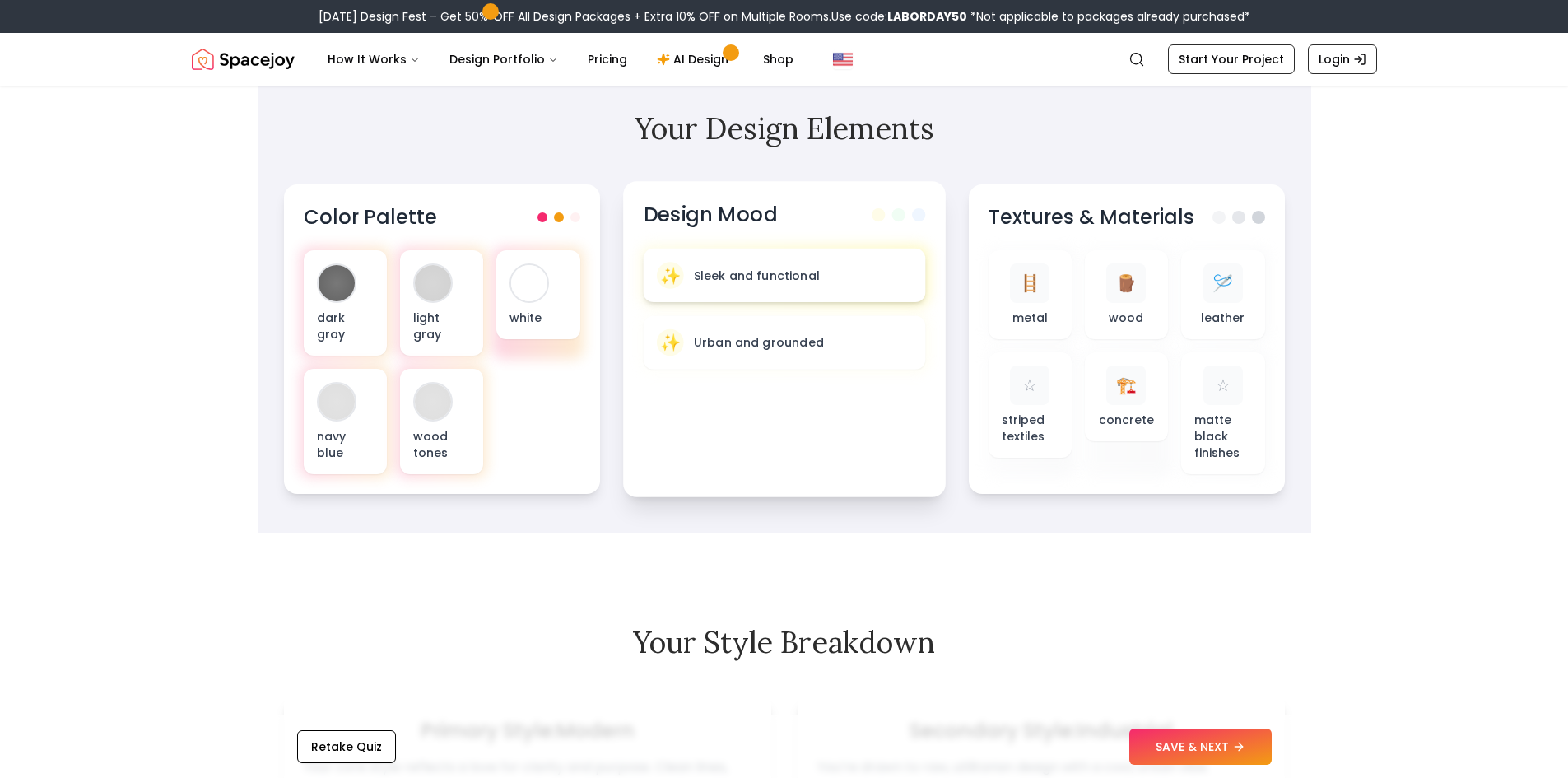
click at [806, 267] on p "Sleek and functional" at bounding box center [756, 275] width 126 height 17
click at [812, 287] on div "✨ Sleek and functional" at bounding box center [783, 275] width 255 height 27
click at [872, 267] on div "✨ Sleek and functional" at bounding box center [783, 275] width 255 height 27
click at [1197, 763] on button "SAVE & NEXT" at bounding box center [1201, 747] width 143 height 36
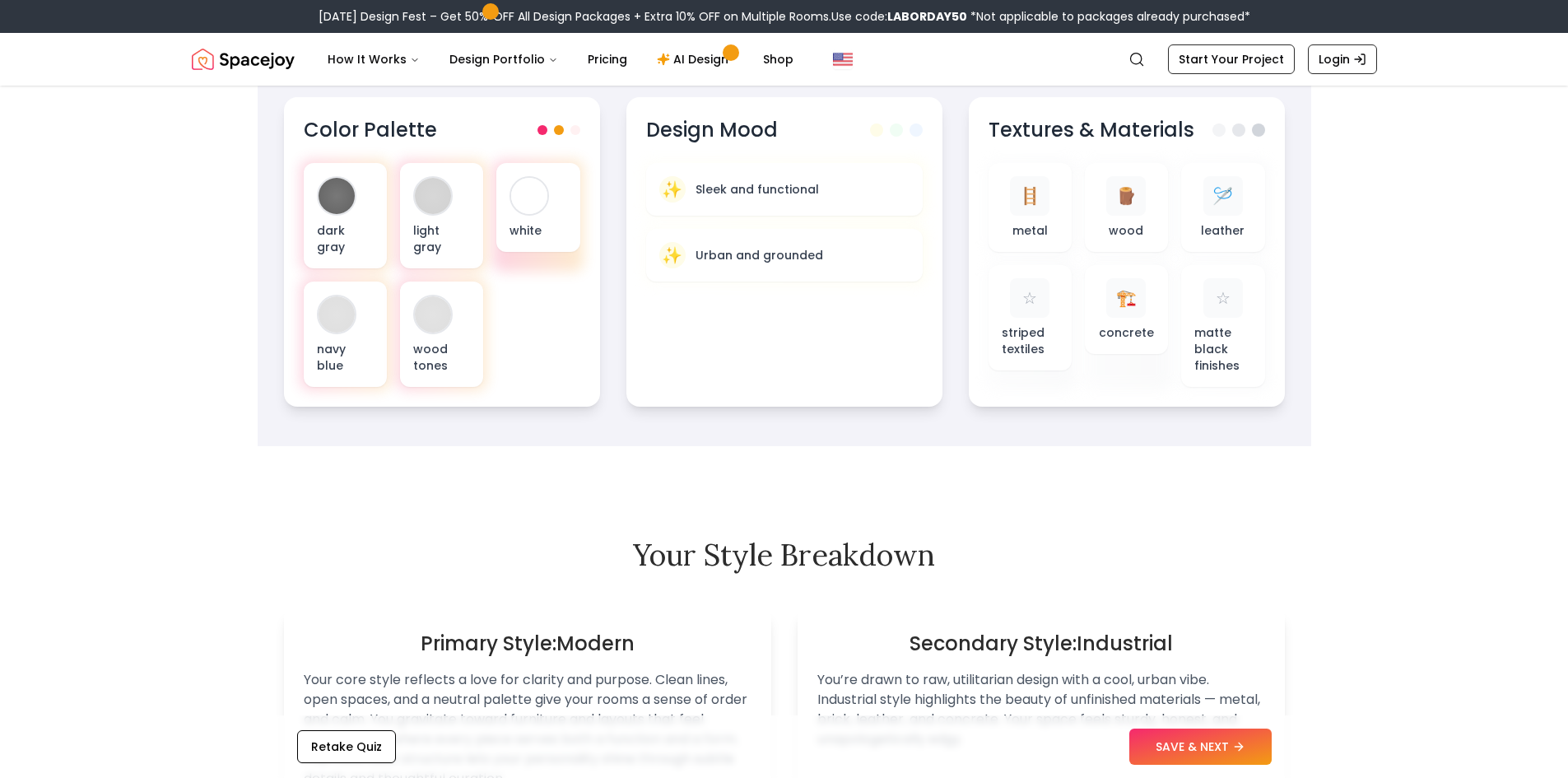
scroll to position [795, 0]
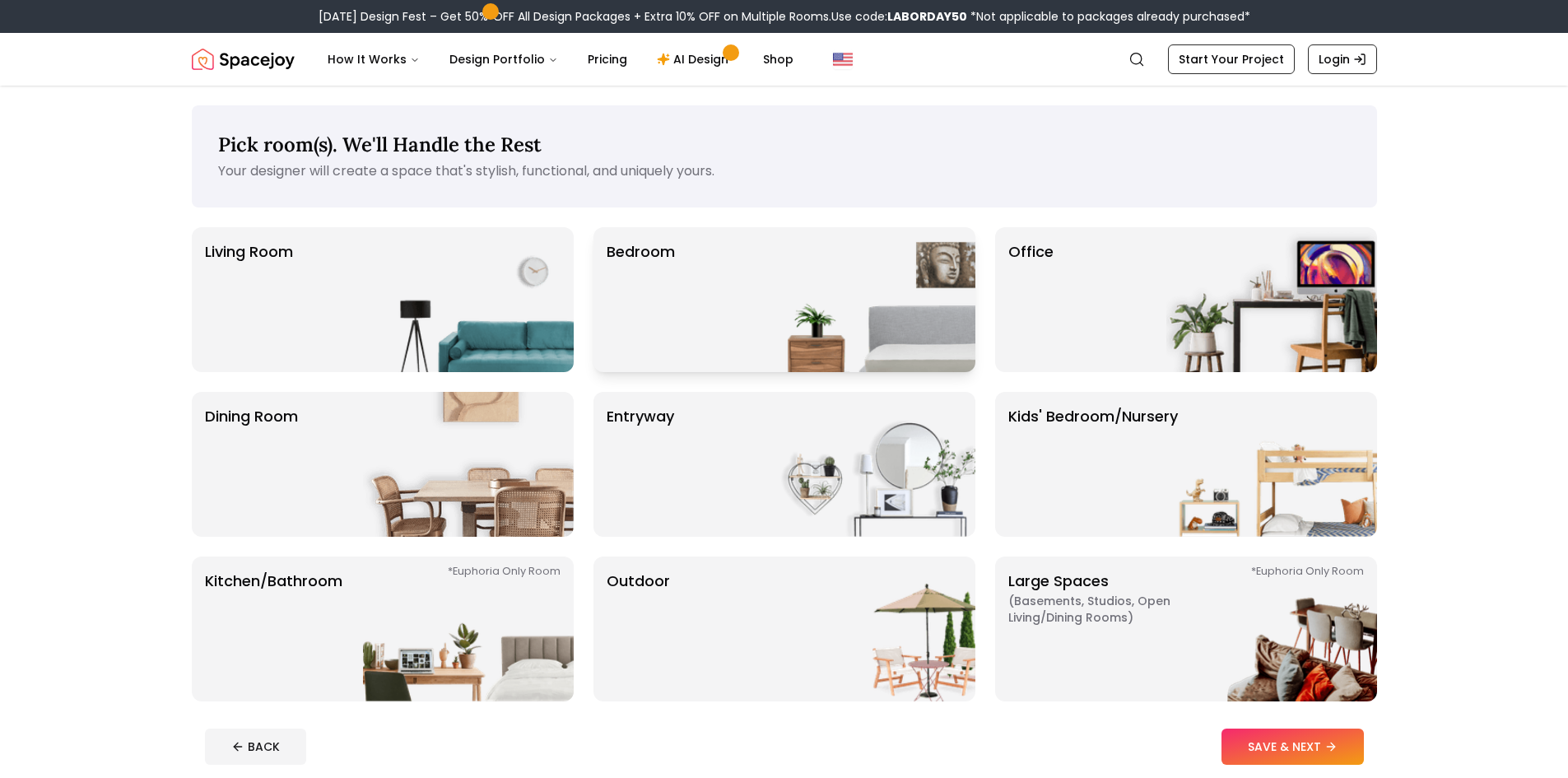
click at [760, 275] on div "Bedroom" at bounding box center [784, 299] width 382 height 145
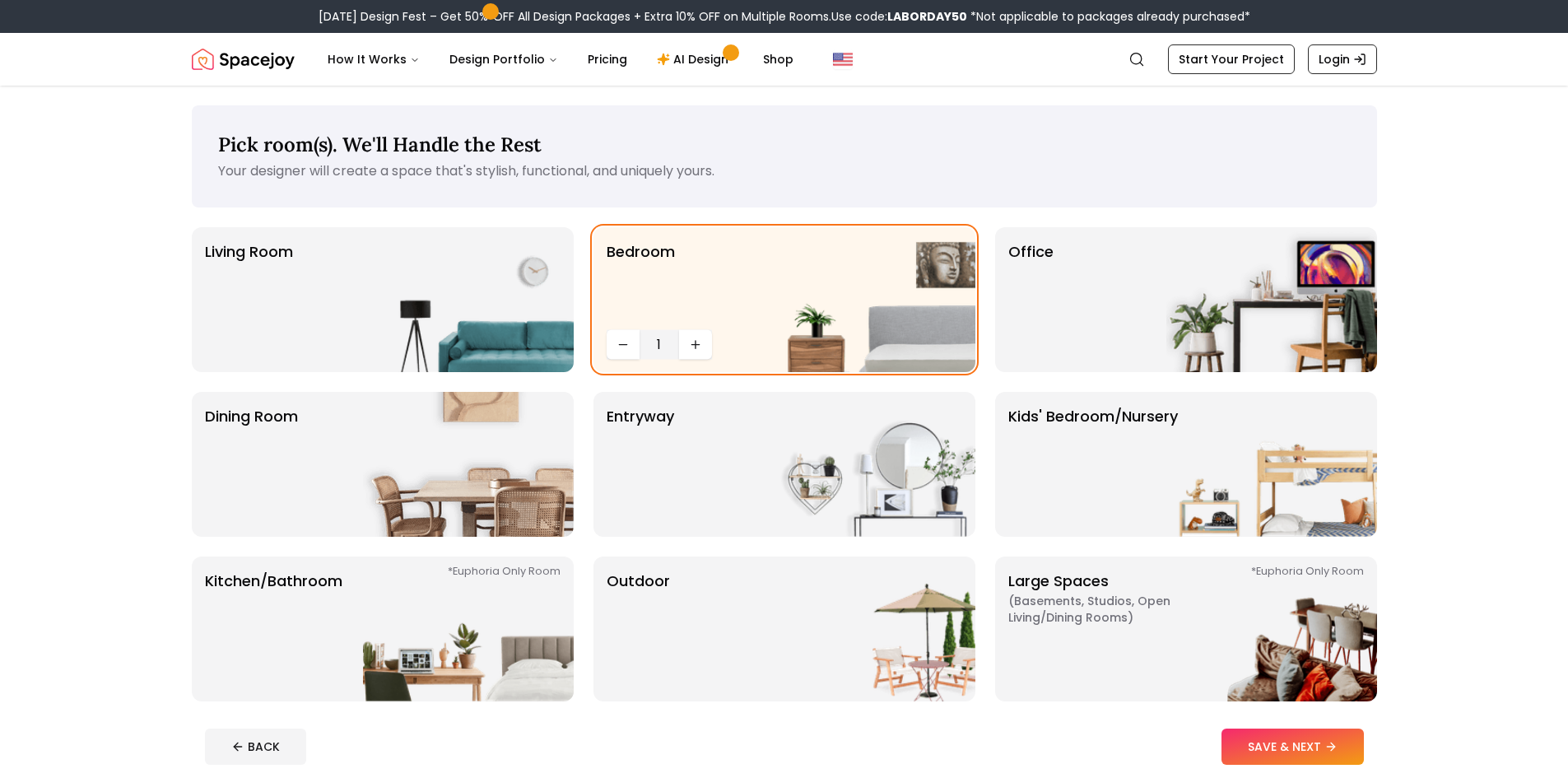
click at [585, 409] on div "Living Room Bedroom 1 Office Dining Room entryway Kids' Bedroom/Nursery *Euphor…" at bounding box center [784, 464] width 1185 height 474
click at [504, 455] on img at bounding box center [468, 464] width 210 height 145
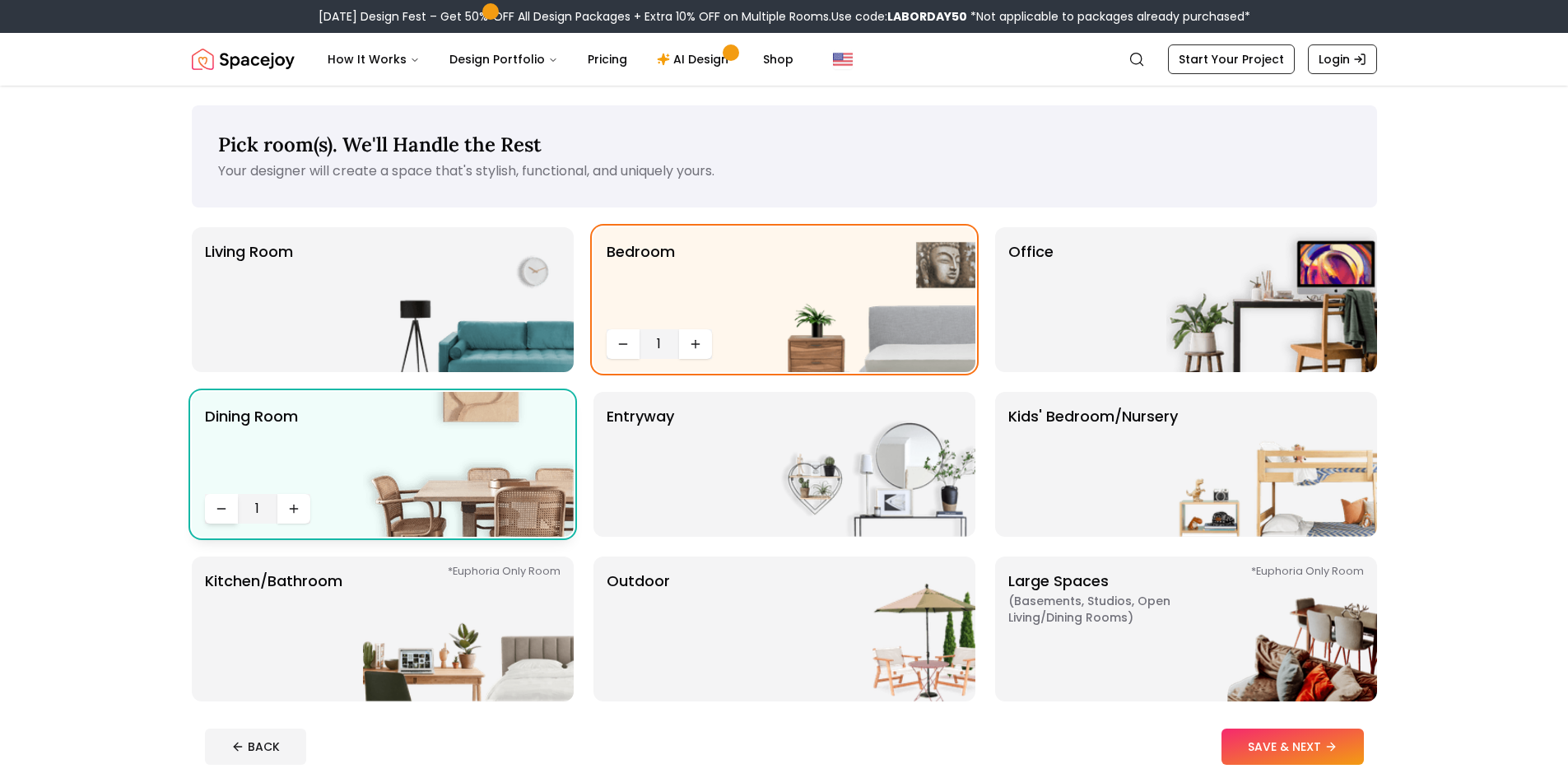
click at [228, 512] on button "Decrease quantity" at bounding box center [221, 509] width 33 height 30
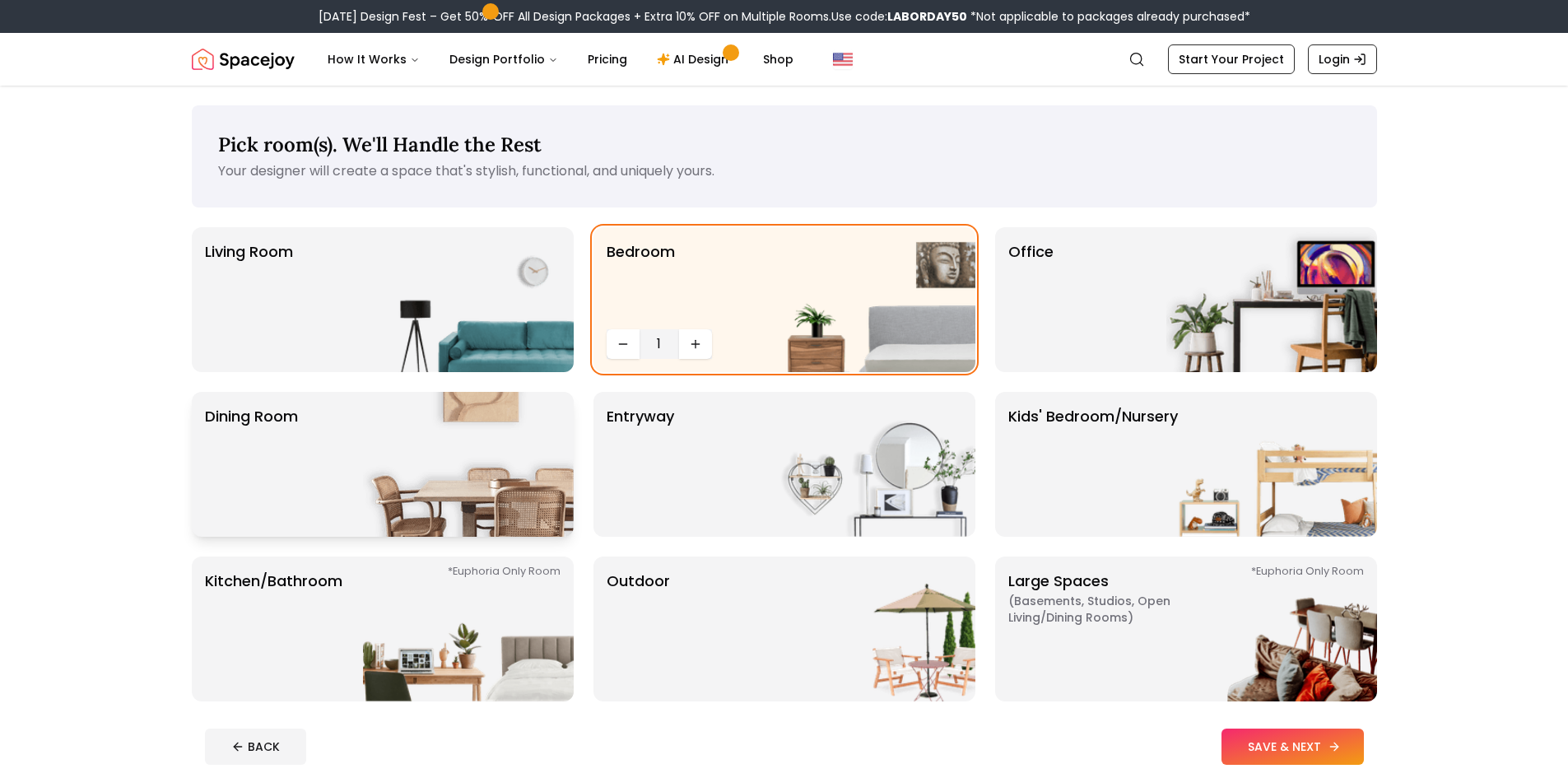
click at [1296, 751] on button "SAVE & NEXT" at bounding box center [1292, 747] width 143 height 36
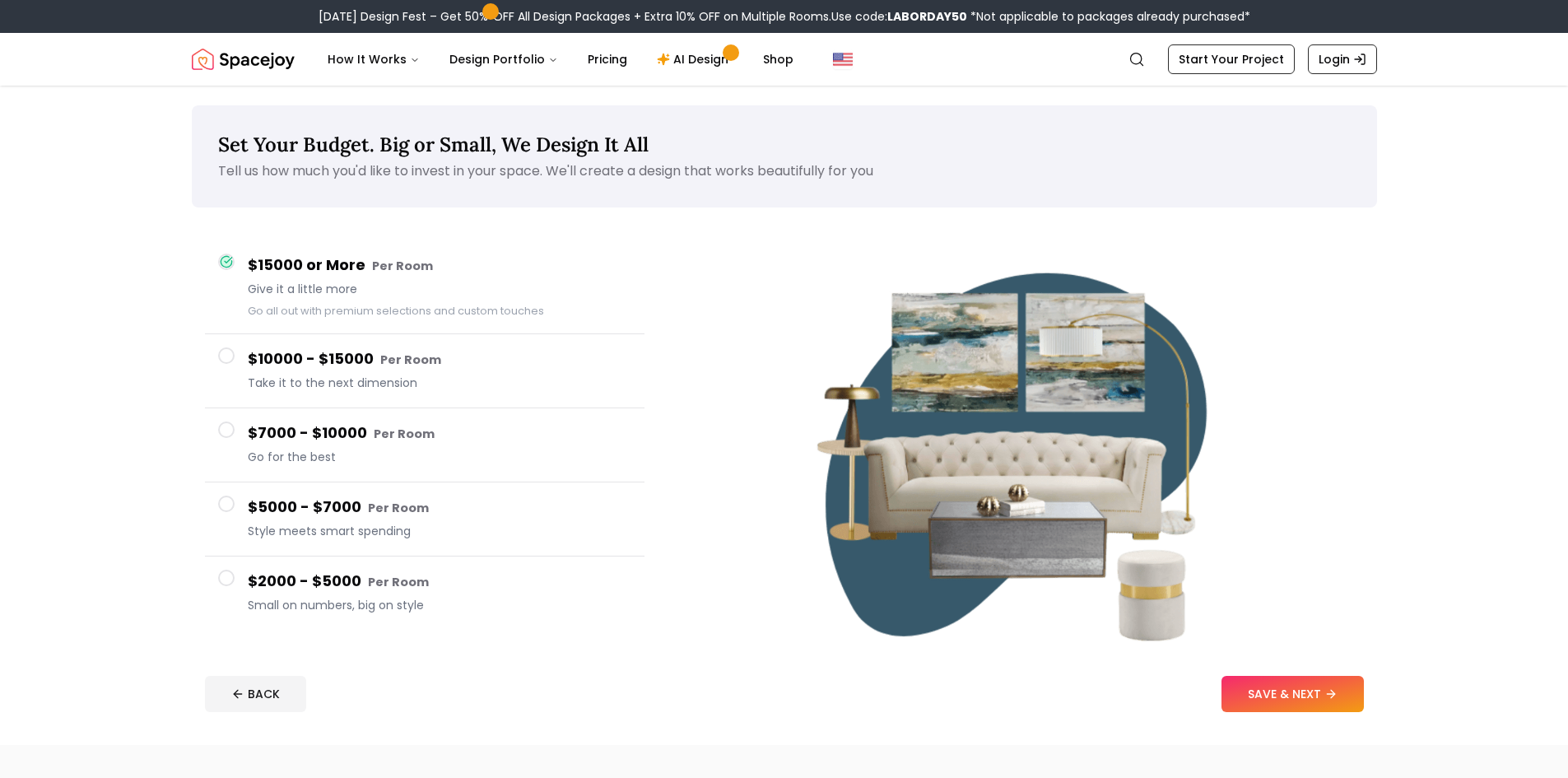
click at [493, 615] on div "$2000 - $5000 Per Room Small on numbers, big on style" at bounding box center [439, 592] width 384 height 47
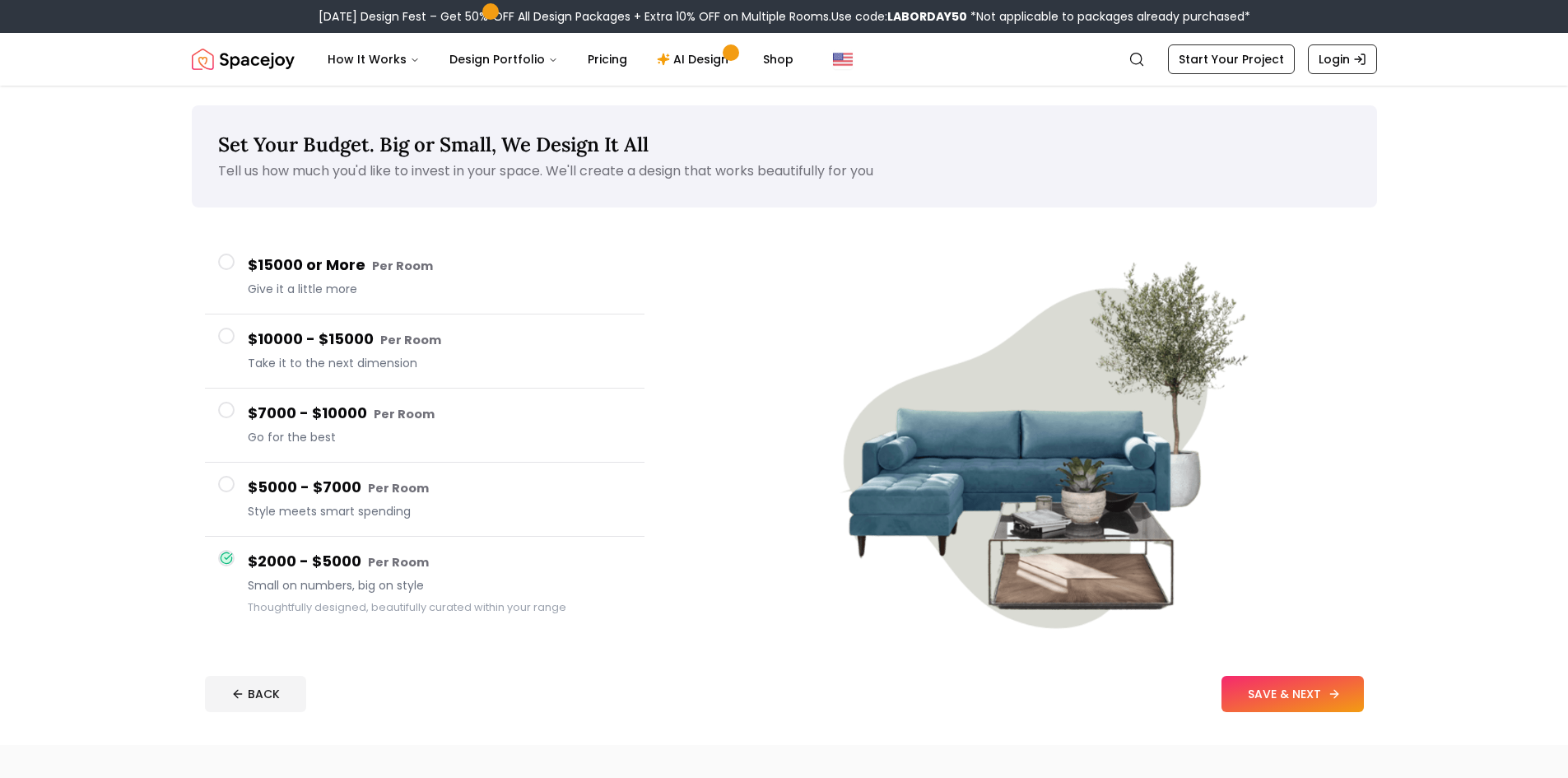
click at [1255, 697] on button "SAVE & NEXT" at bounding box center [1292, 694] width 143 height 36
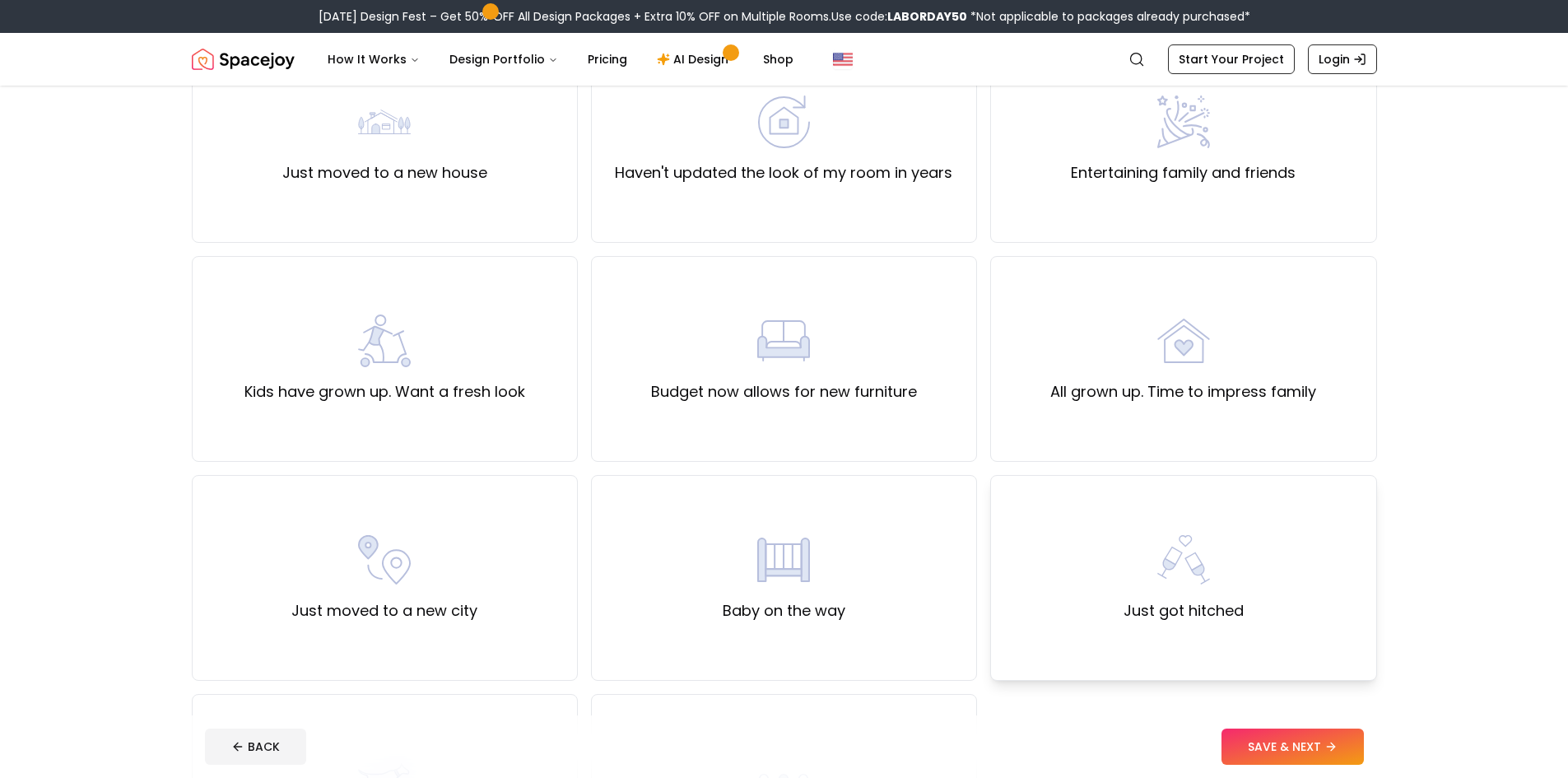
scroll to position [247, 0]
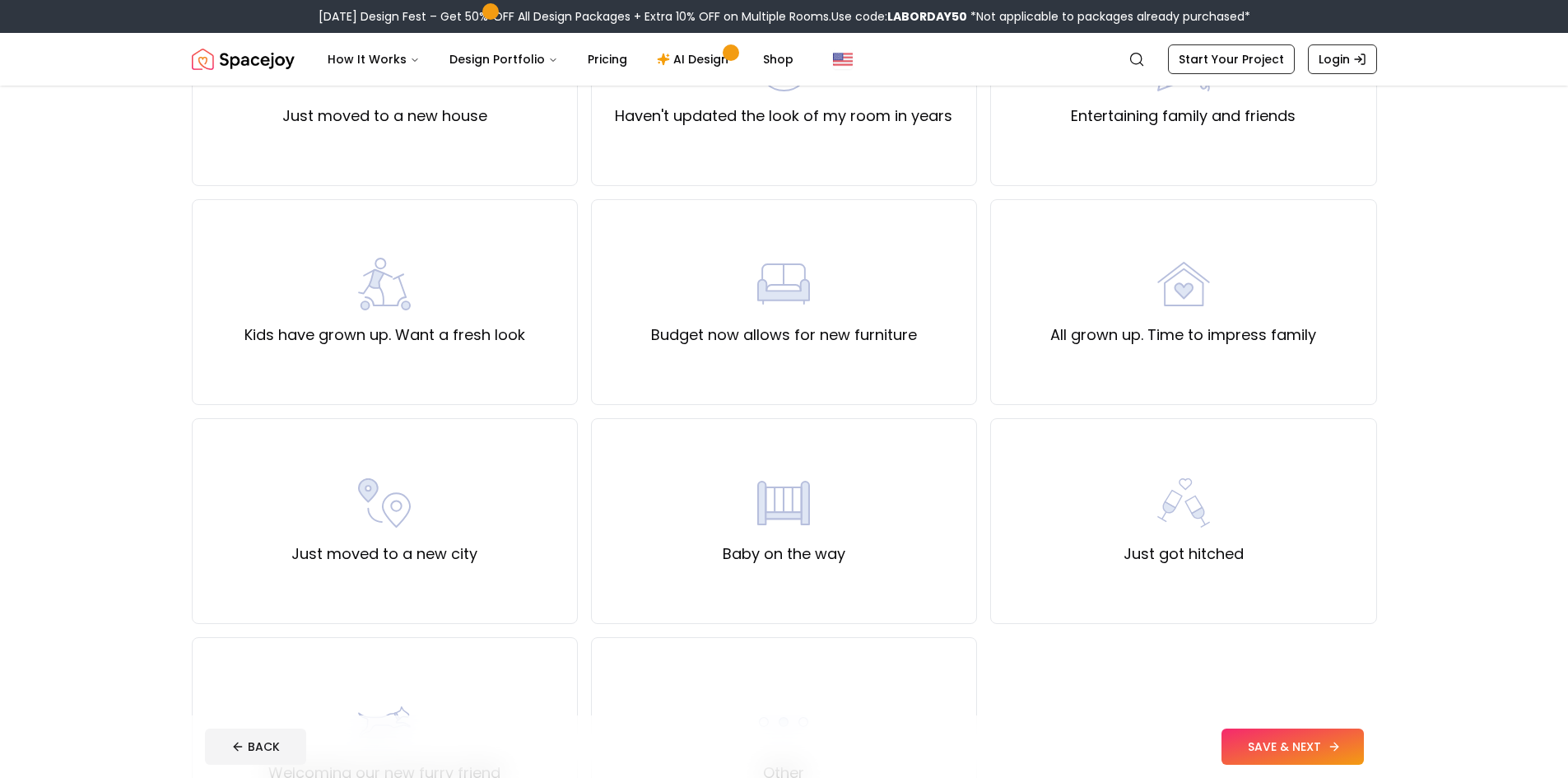
click at [1249, 747] on button "SAVE & NEXT" at bounding box center [1292, 747] width 143 height 36
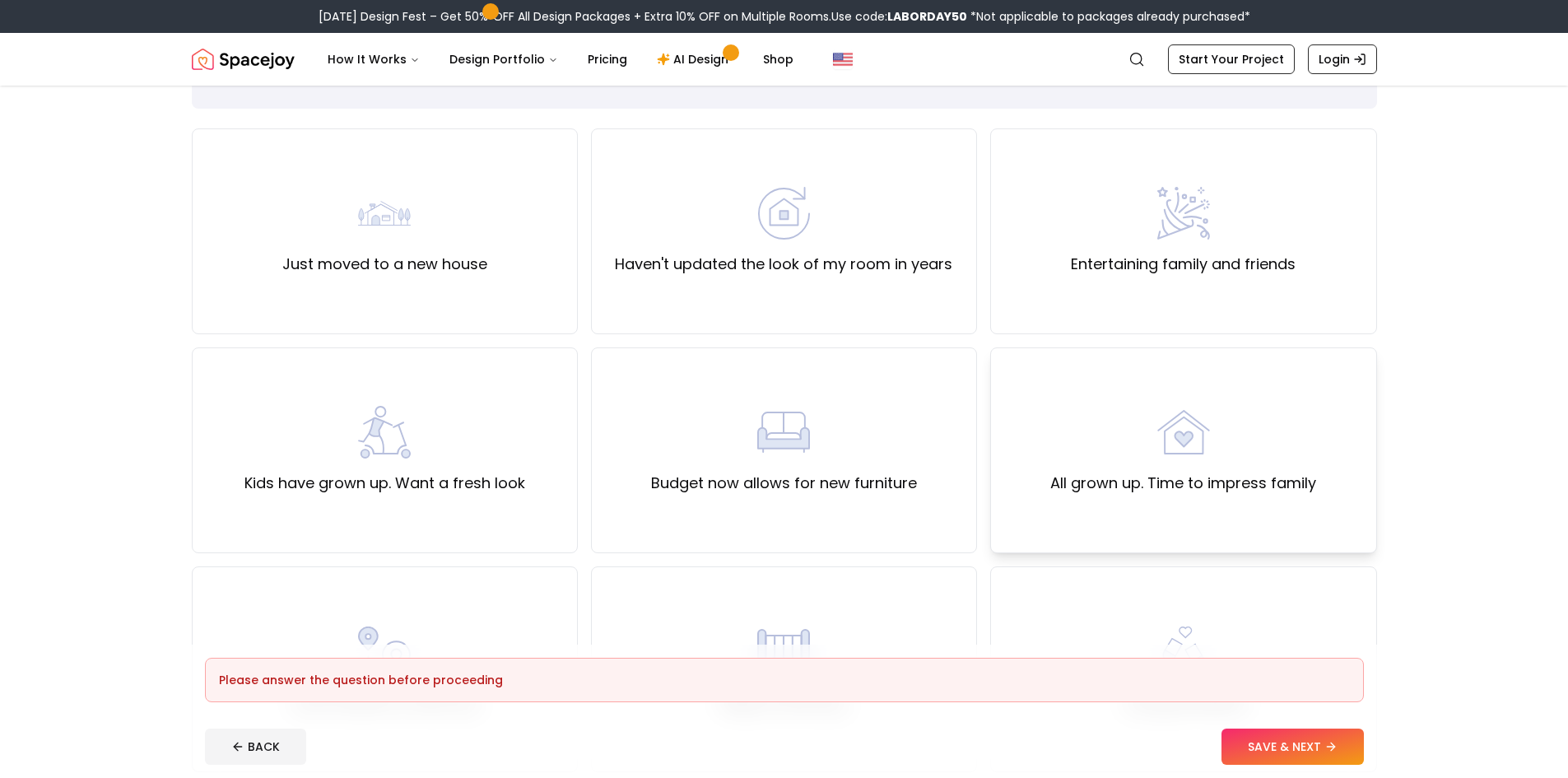
scroll to position [83, 0]
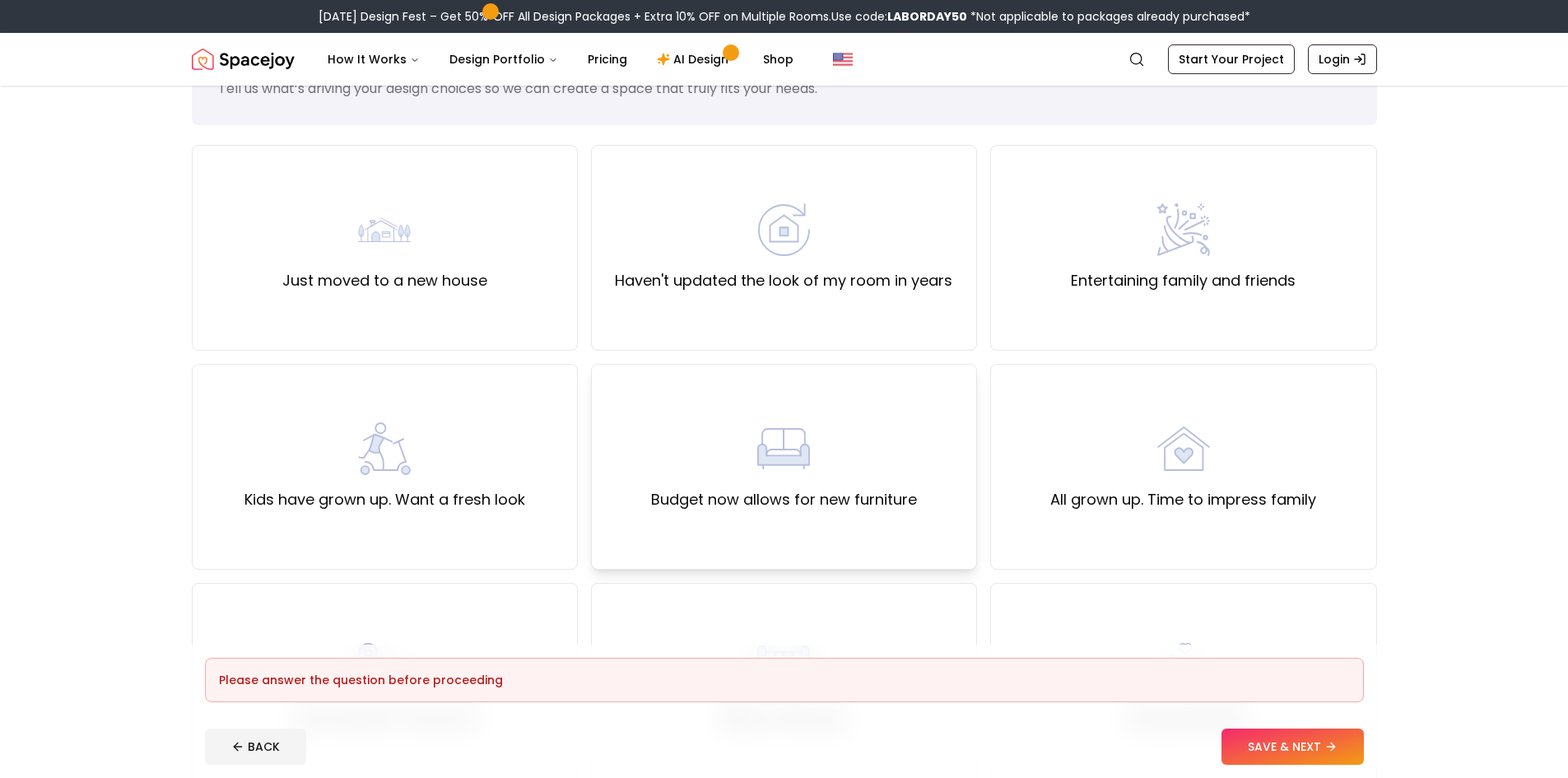
click at [828, 380] on div "Budget now allows for new furniture" at bounding box center [784, 466] width 386 height 205
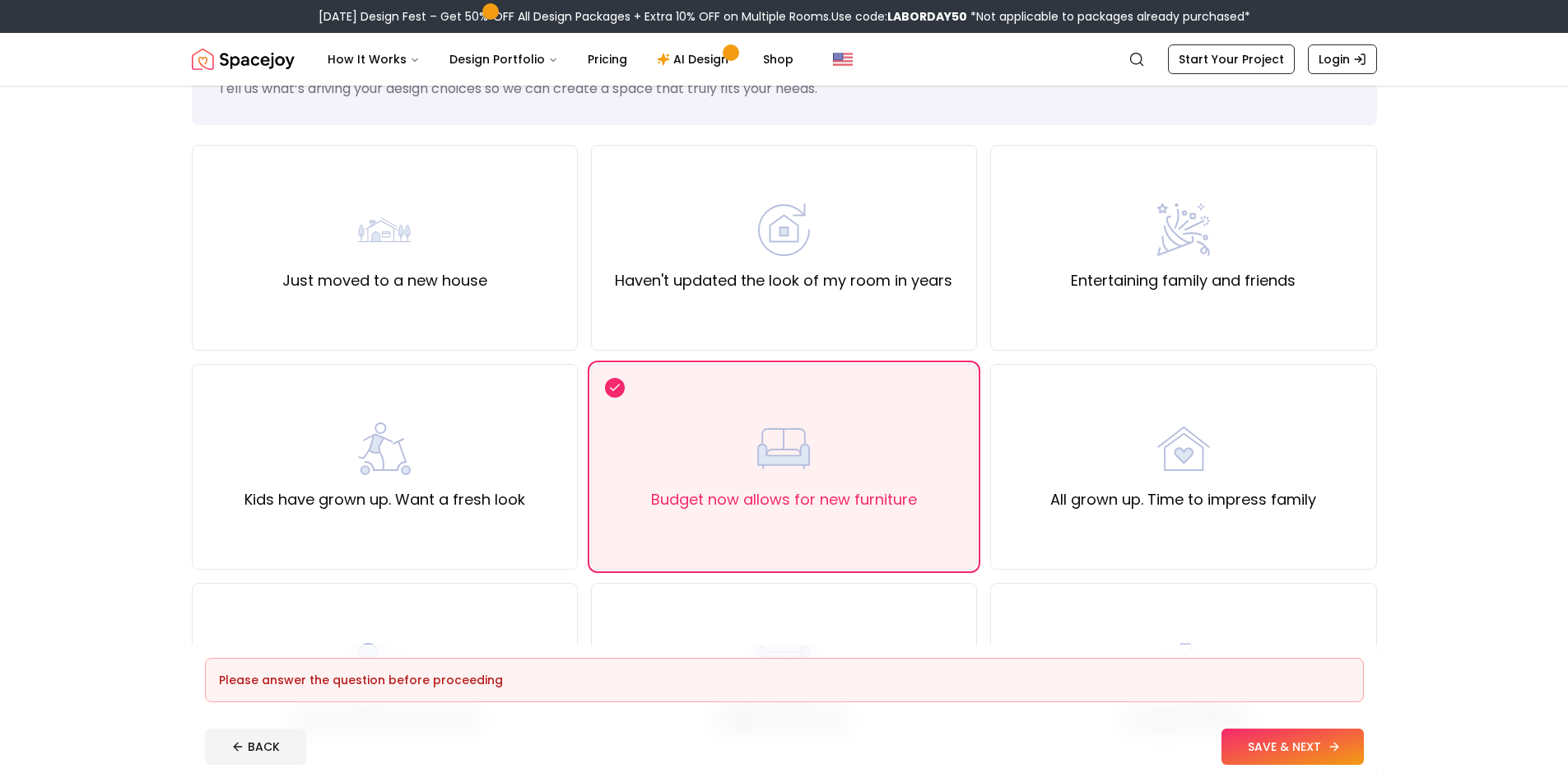
click at [1276, 747] on button "SAVE & NEXT" at bounding box center [1292, 747] width 143 height 36
